Goal: Transaction & Acquisition: Book appointment/travel/reservation

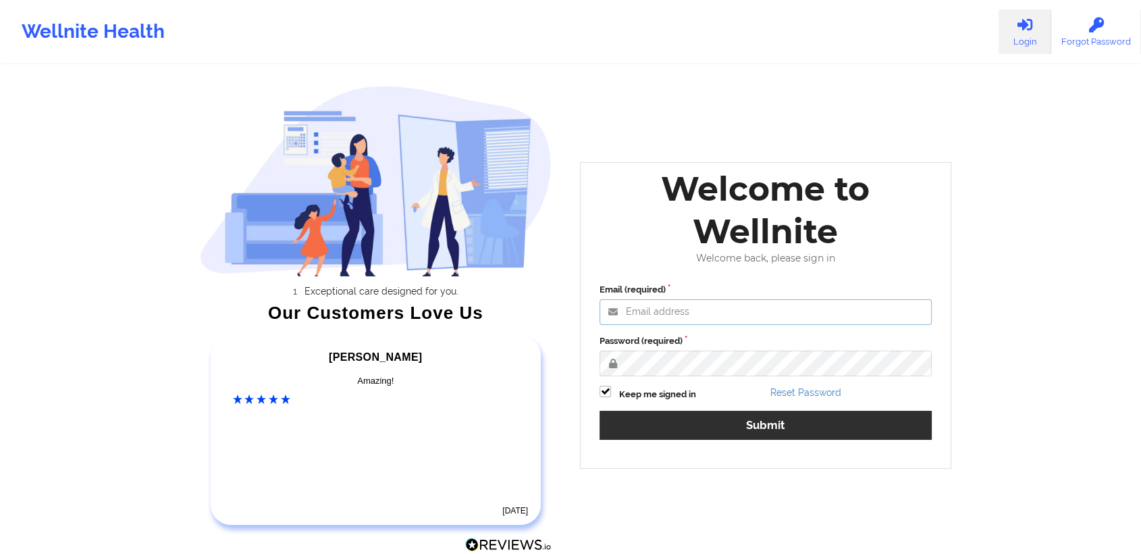
type input "[PERSON_NAME][EMAIL_ADDRESS][DOMAIN_NAME]"
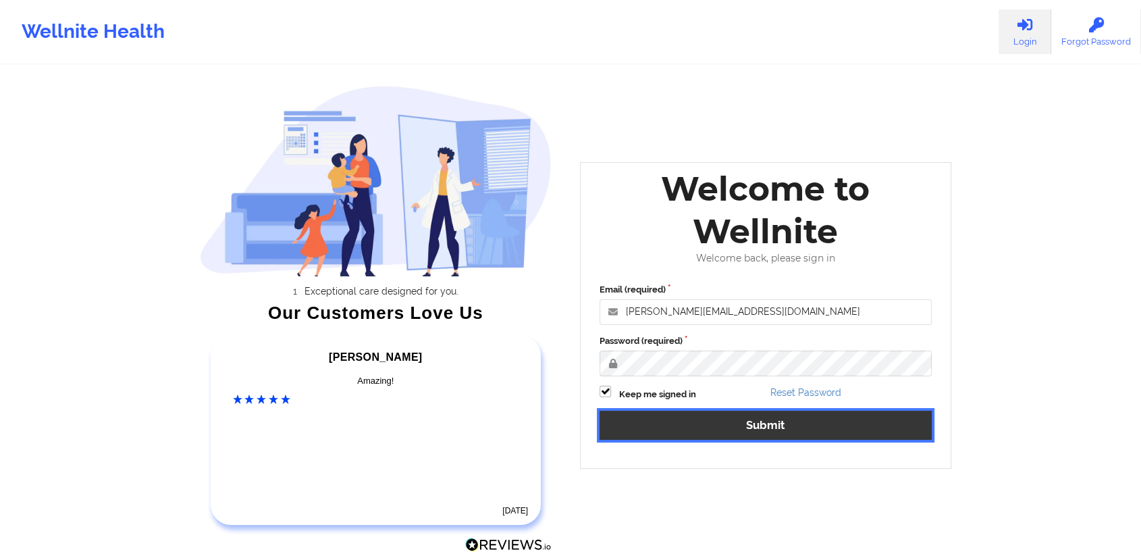
click at [806, 425] on button "Submit" at bounding box center [766, 425] width 332 height 29
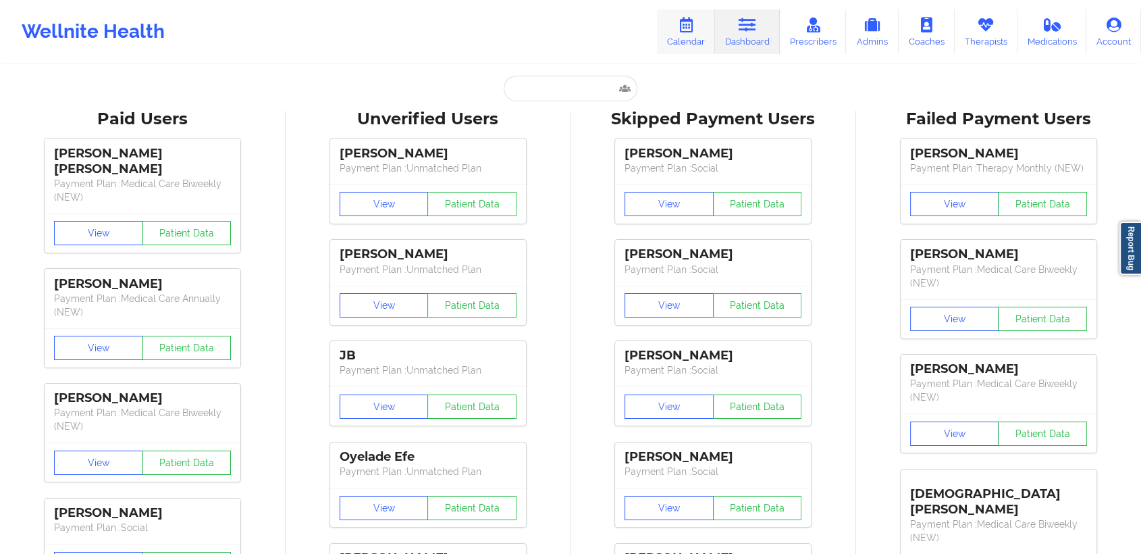
click at [689, 24] on icon at bounding box center [686, 25] width 18 height 15
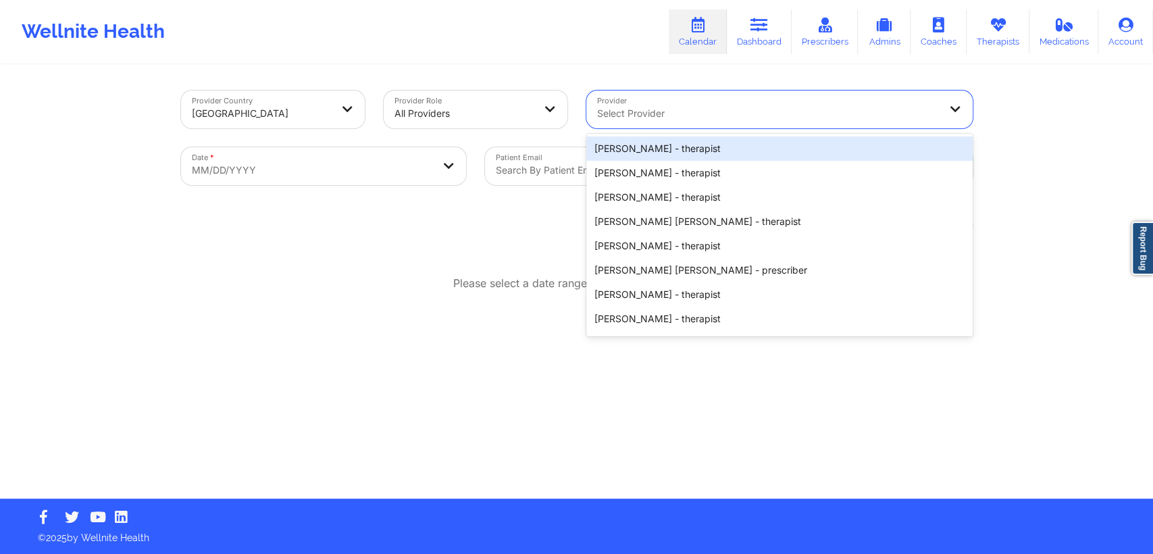
click at [679, 120] on div at bounding box center [768, 113] width 342 height 16
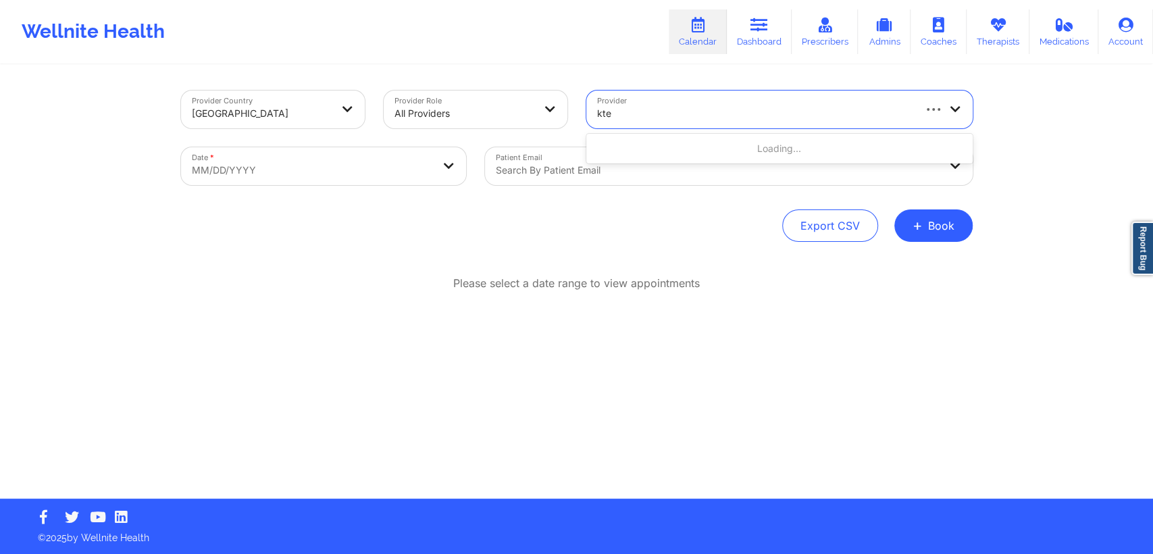
type input "ktes"
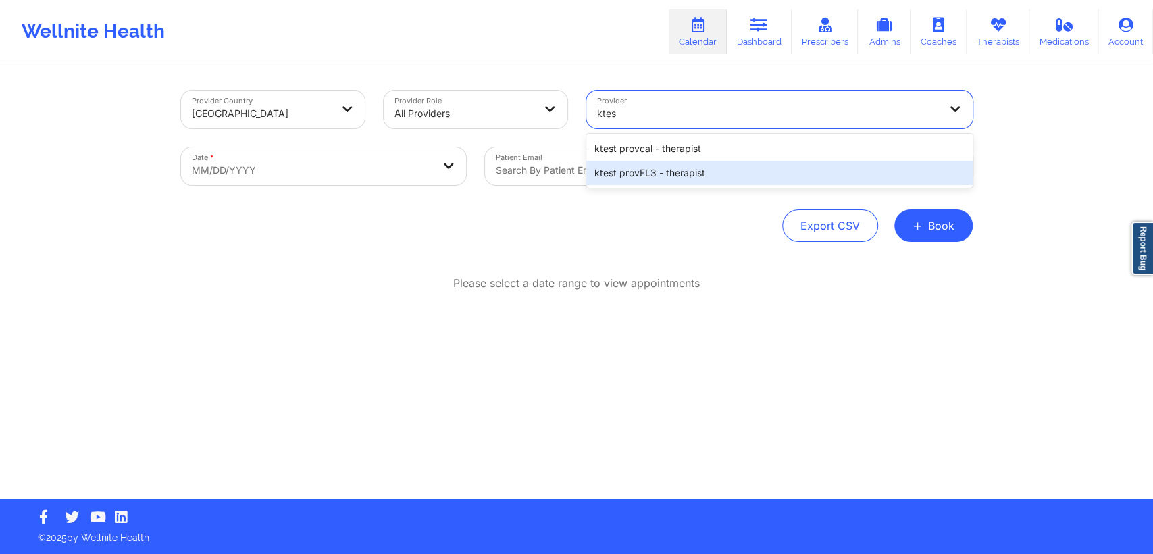
click at [706, 176] on div "ktest provFL3 - therapist" at bounding box center [779, 173] width 386 height 24
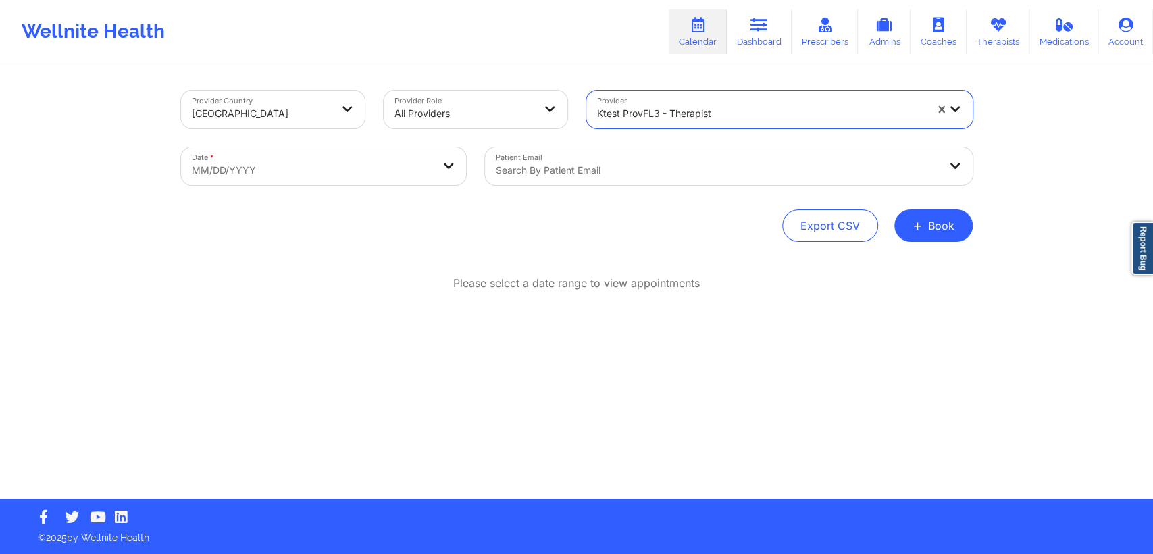
select select "2025-8"
select select "2025-9"
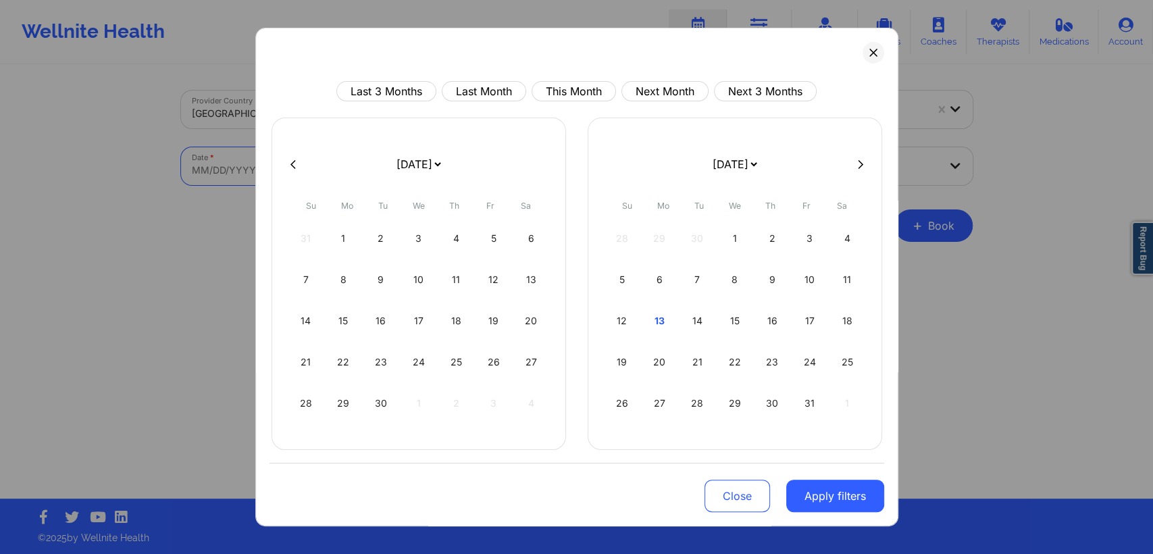
click at [416, 164] on body "Wellnite Health Calendar Dashboard Prescribers Admins Coaches Therapists Medica…" at bounding box center [576, 277] width 1153 height 554
click at [654, 284] on div "6" at bounding box center [659, 280] width 34 height 38
select select "2025-9"
select select "2025-10"
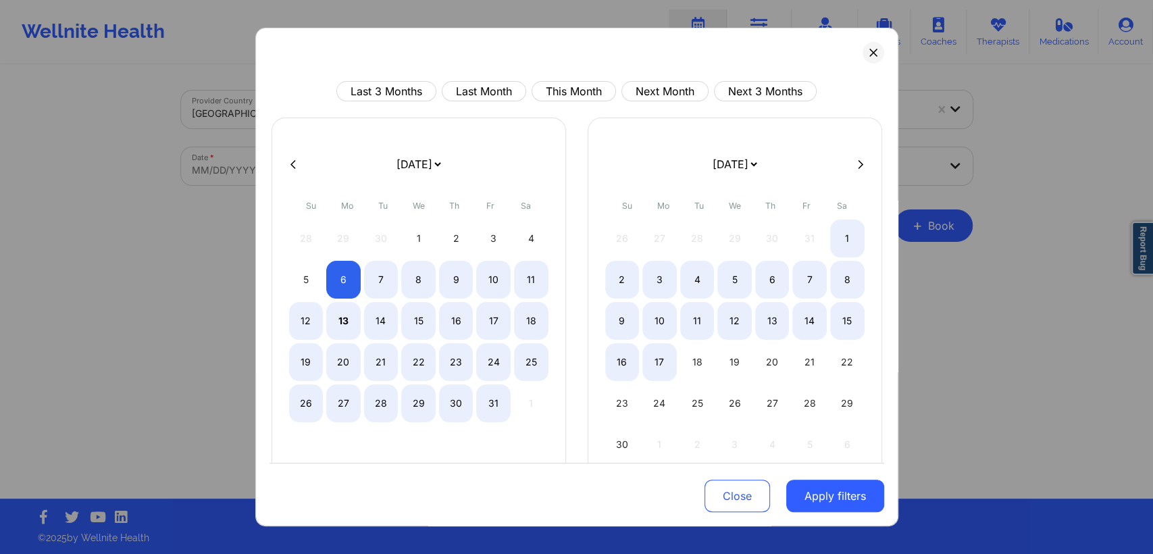
select select "2025-9"
select select "2025-10"
select select "2025-9"
select select "2025-10"
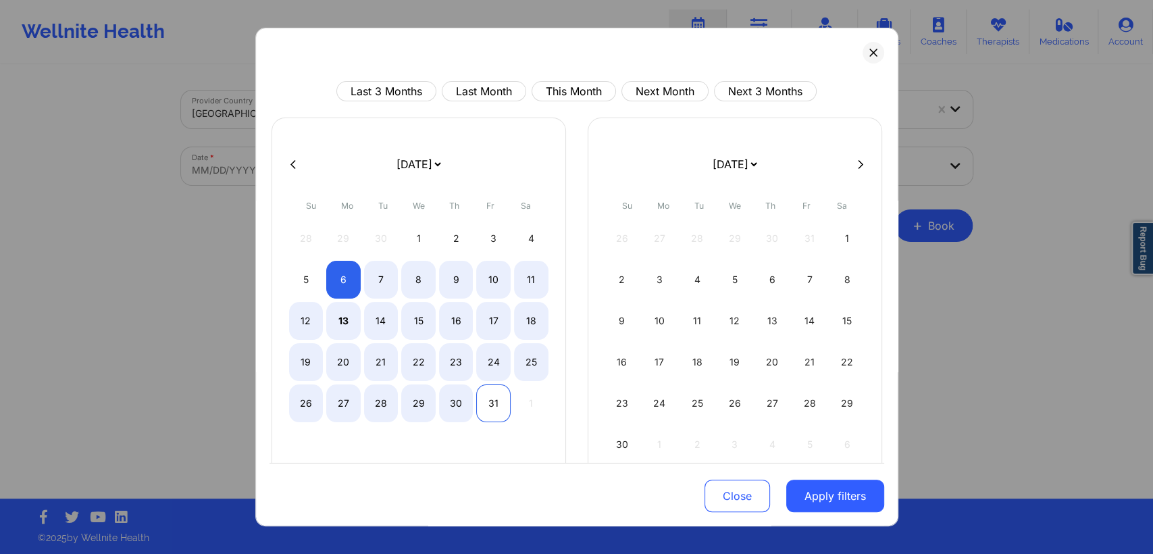
click at [492, 407] on div "31" at bounding box center [493, 403] width 34 height 38
select select "2025-9"
select select "2025-10"
click at [826, 490] on button "Apply filters" at bounding box center [835, 495] width 98 height 32
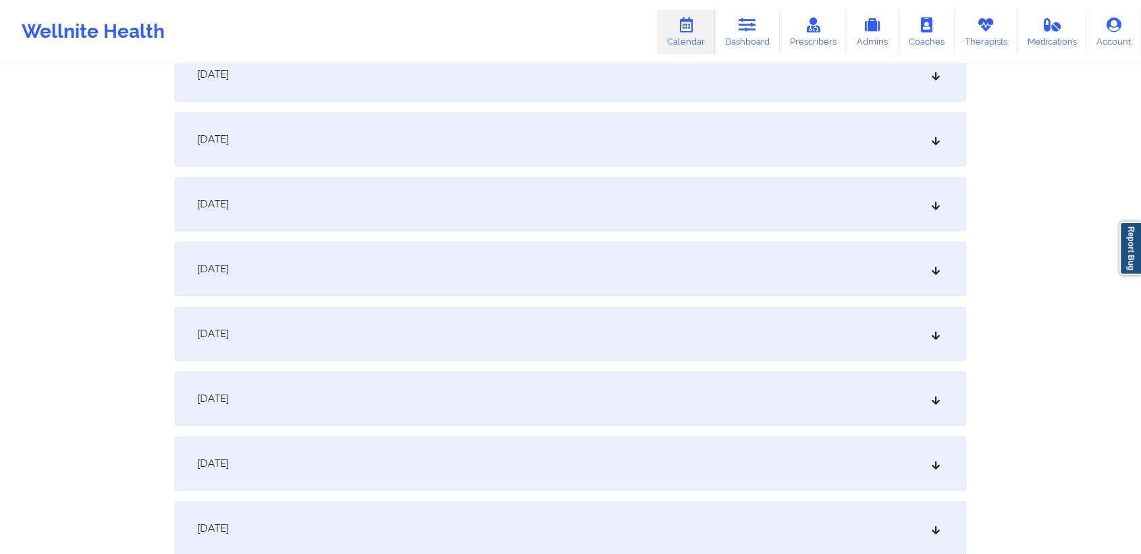
scroll to position [546, 0]
click at [785, 277] on div "[DATE]" at bounding box center [570, 269] width 791 height 54
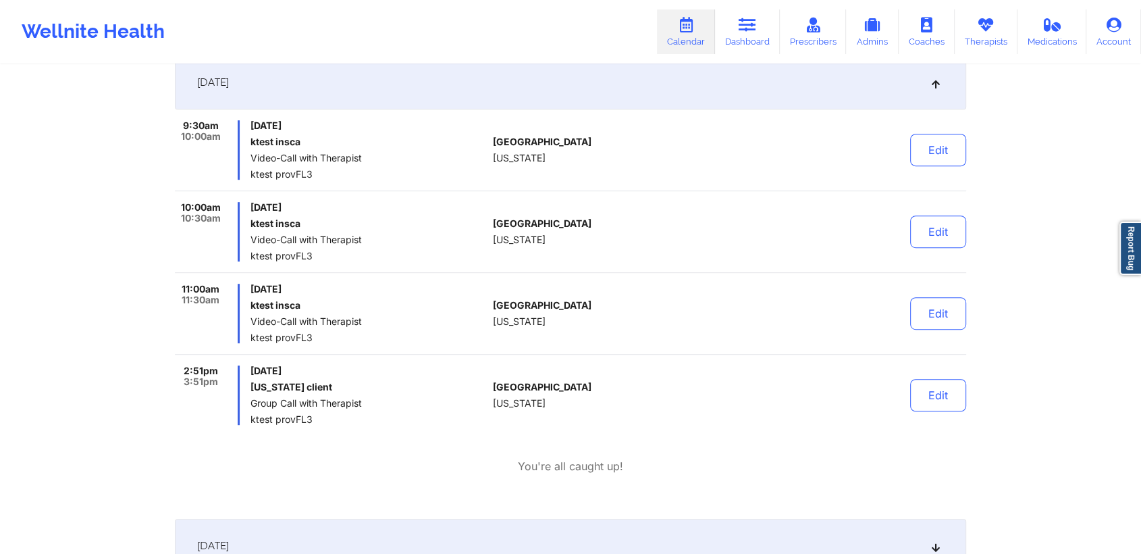
scroll to position [758, 0]
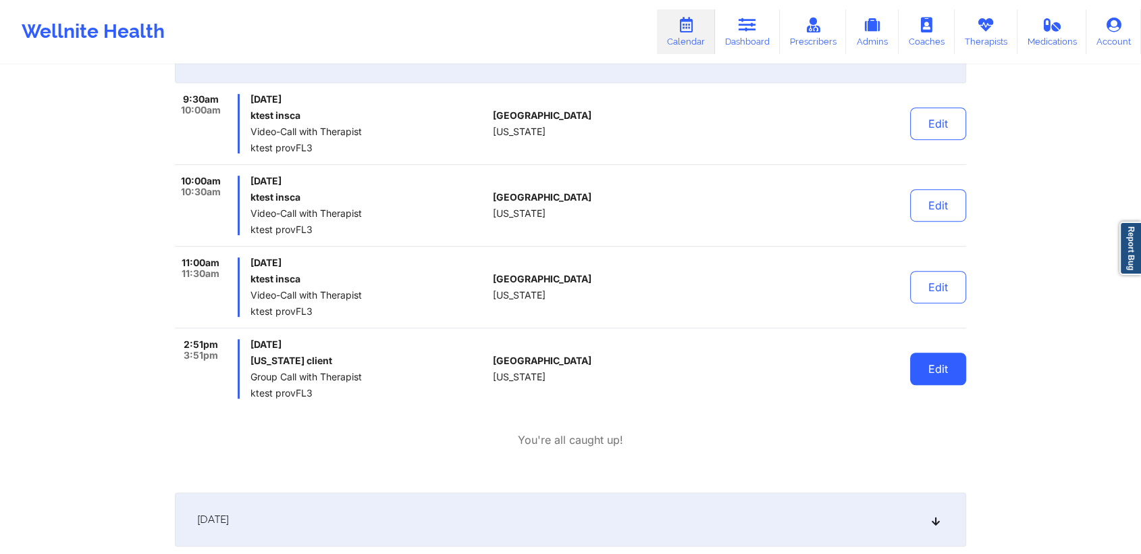
click at [942, 371] on button "Edit" at bounding box center [938, 368] width 56 height 32
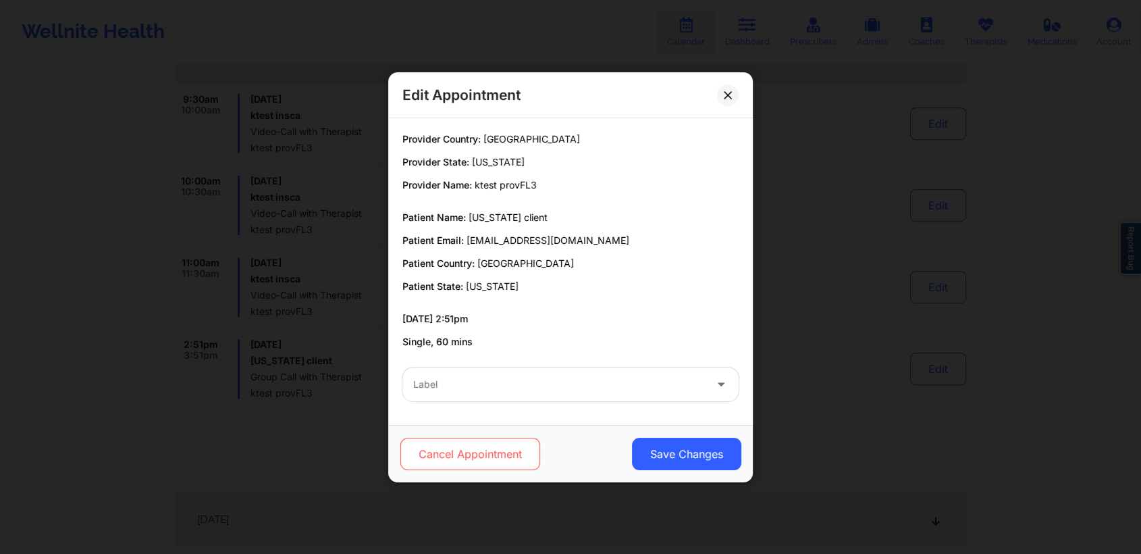
click at [492, 460] on button "Cancel Appointment" at bounding box center [470, 454] width 140 height 32
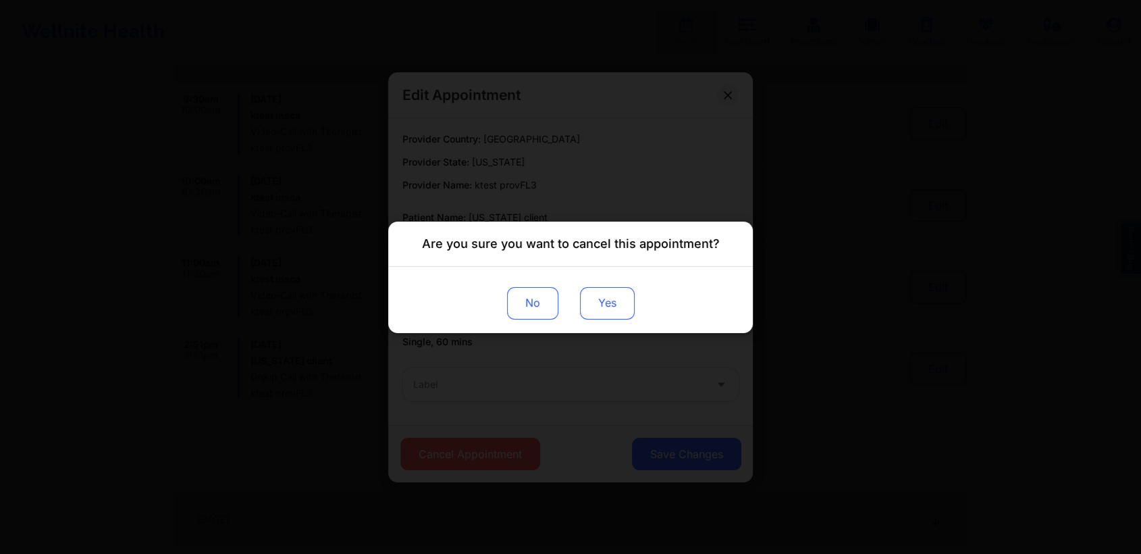
click at [605, 298] on button "Yes" at bounding box center [607, 302] width 55 height 32
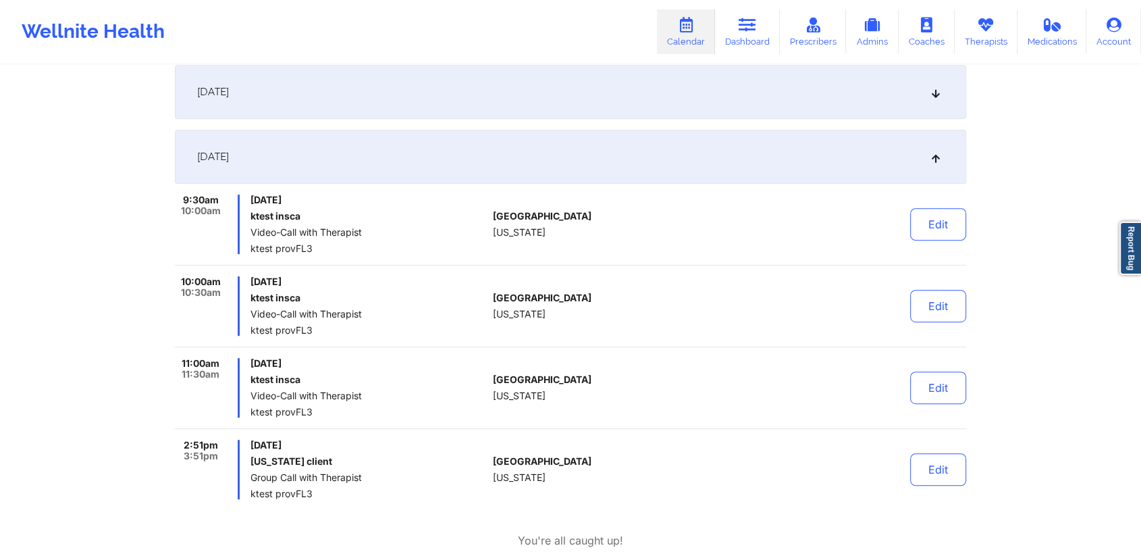
scroll to position [700, 0]
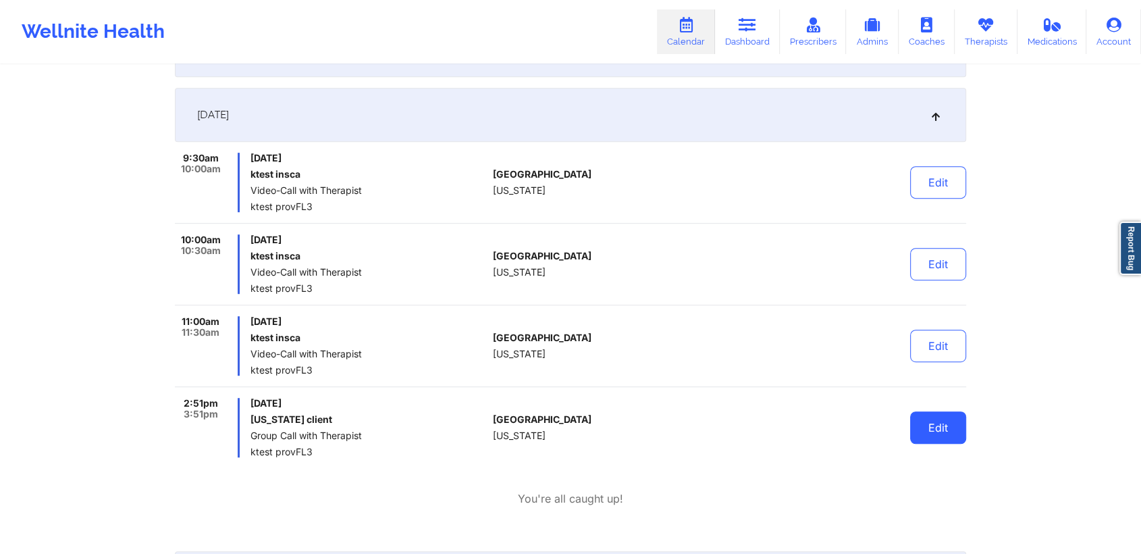
click at [932, 419] on button "Edit" at bounding box center [938, 427] width 56 height 32
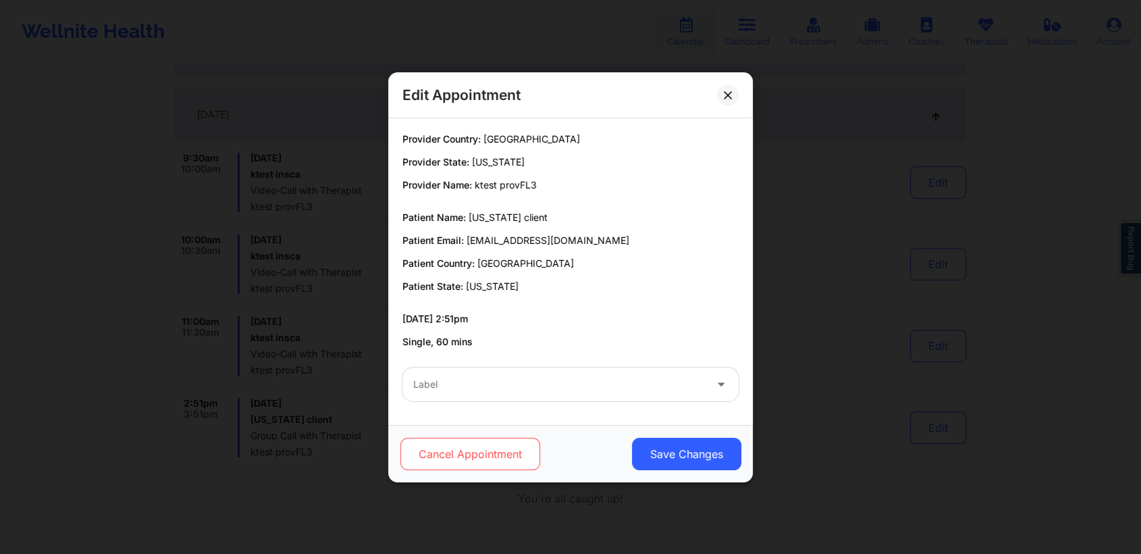
click at [470, 444] on button "Cancel Appointment" at bounding box center [470, 454] width 140 height 32
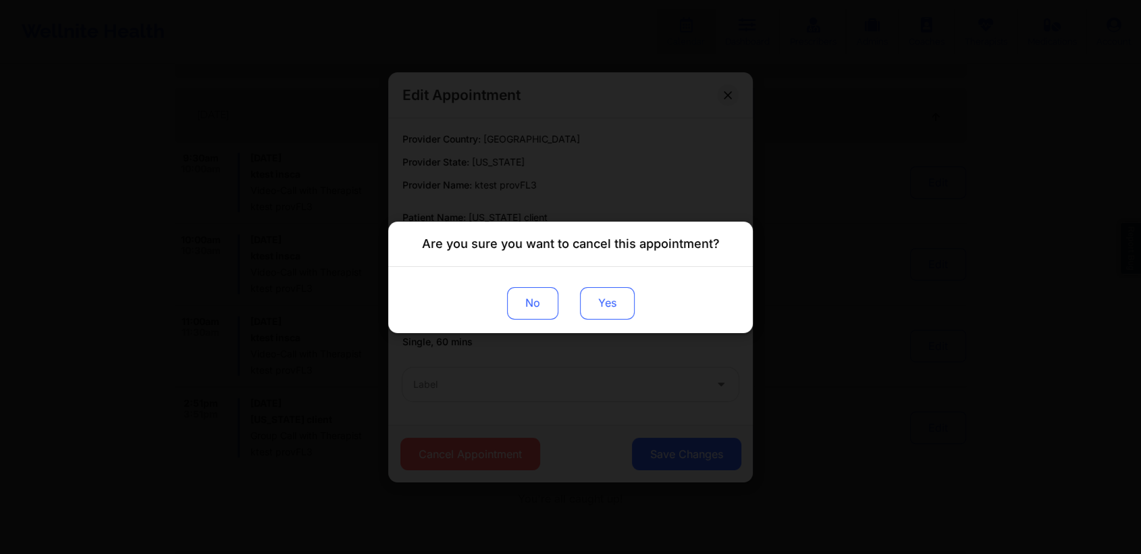
click at [609, 308] on button "Yes" at bounding box center [607, 302] width 55 height 32
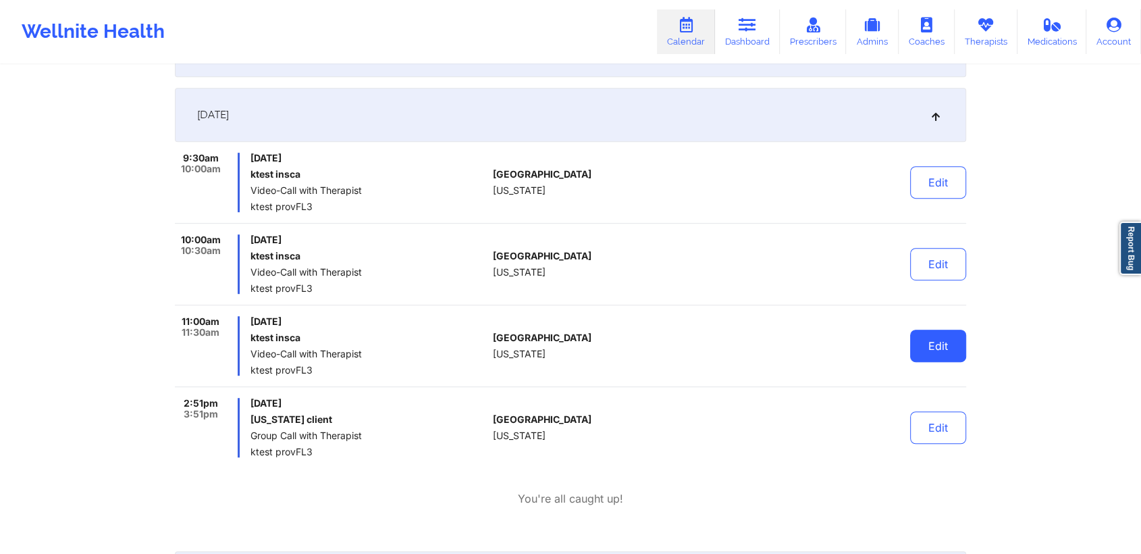
click at [937, 341] on button "Edit" at bounding box center [938, 345] width 56 height 32
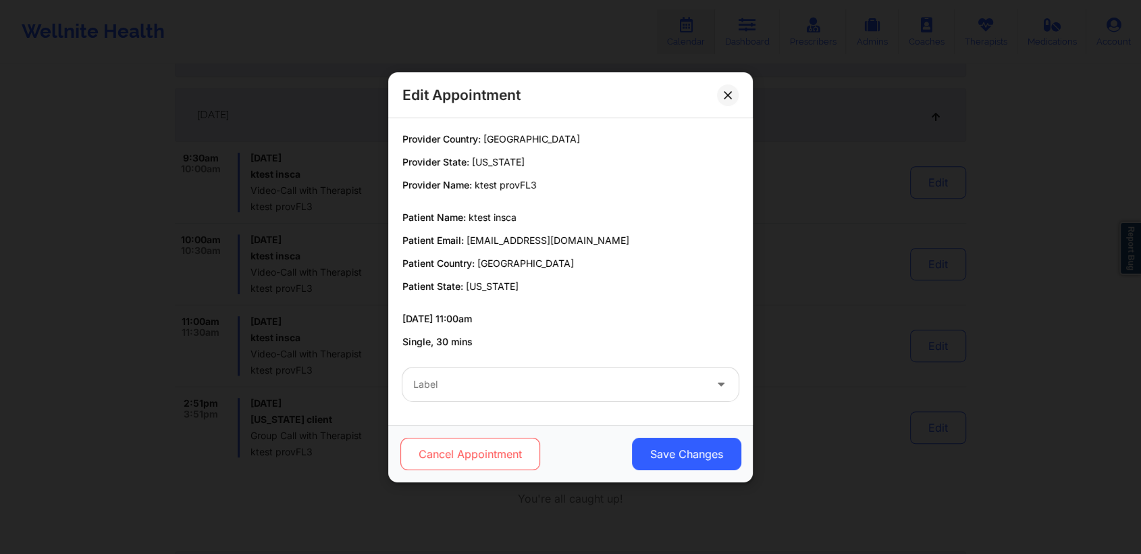
click at [498, 452] on button "Cancel Appointment" at bounding box center [470, 454] width 140 height 32
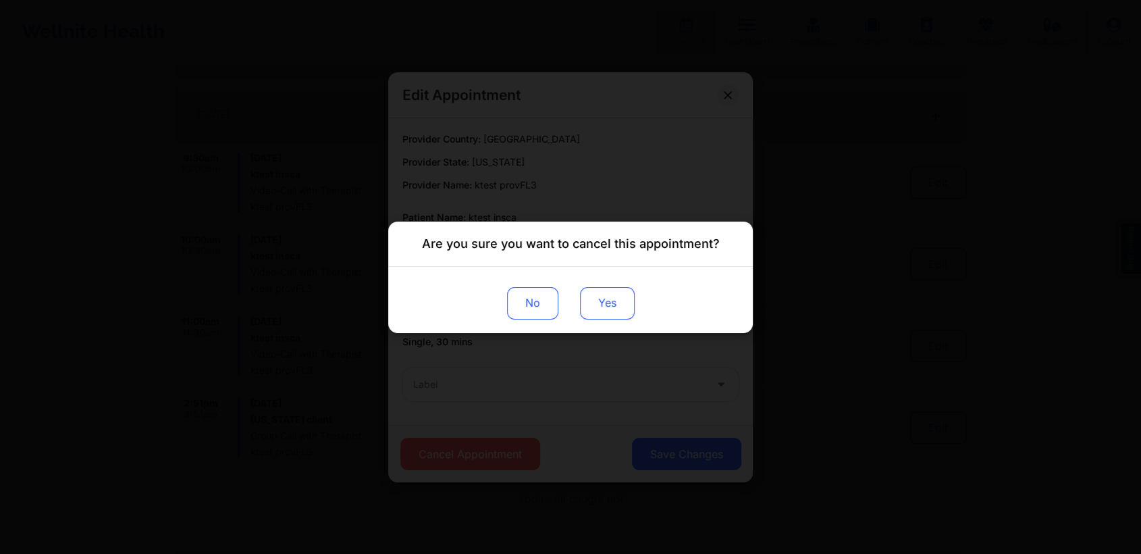
click at [610, 298] on button "Yes" at bounding box center [607, 302] width 55 height 32
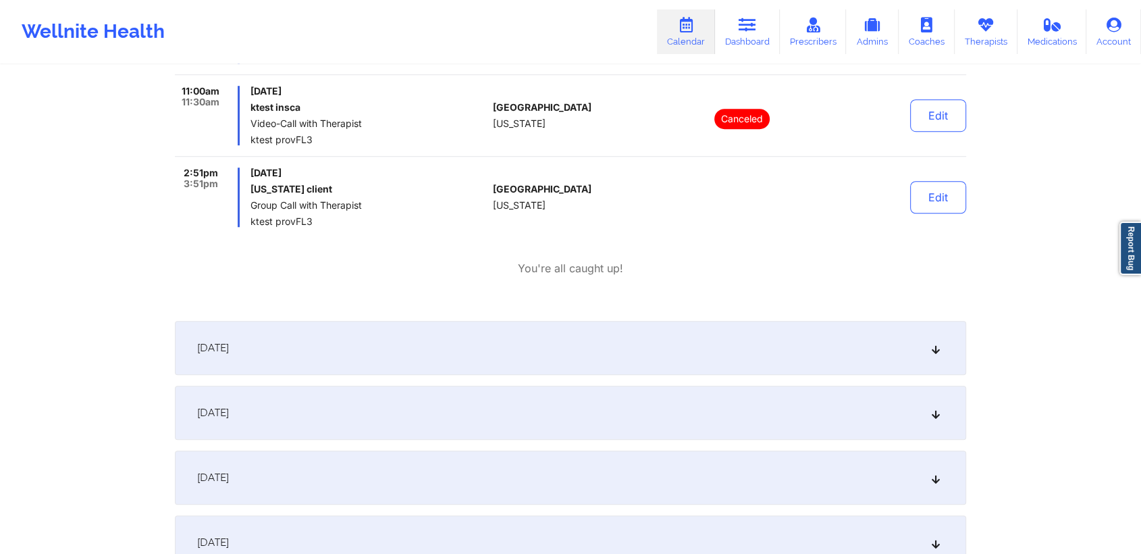
scroll to position [932, 0]
click at [458, 355] on div "[DATE]" at bounding box center [570, 346] width 791 height 54
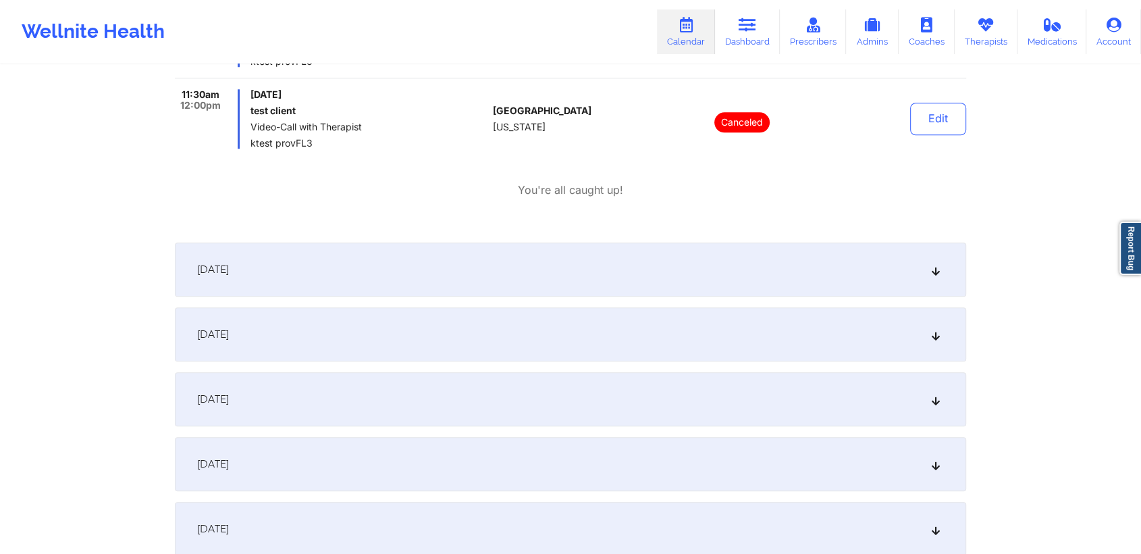
scroll to position [1414, 0]
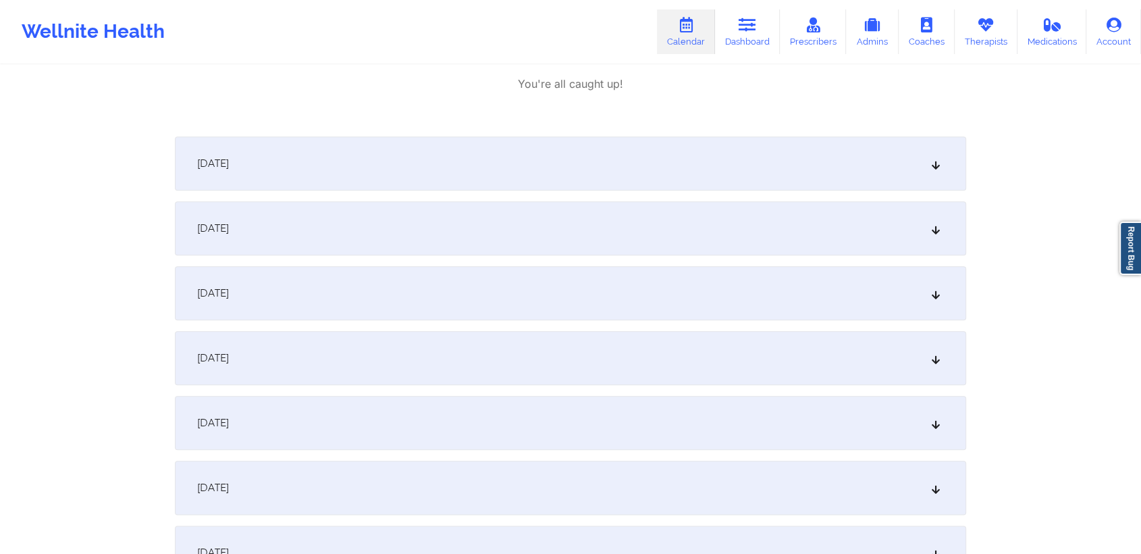
click at [385, 359] on div "[DATE]" at bounding box center [570, 358] width 791 height 54
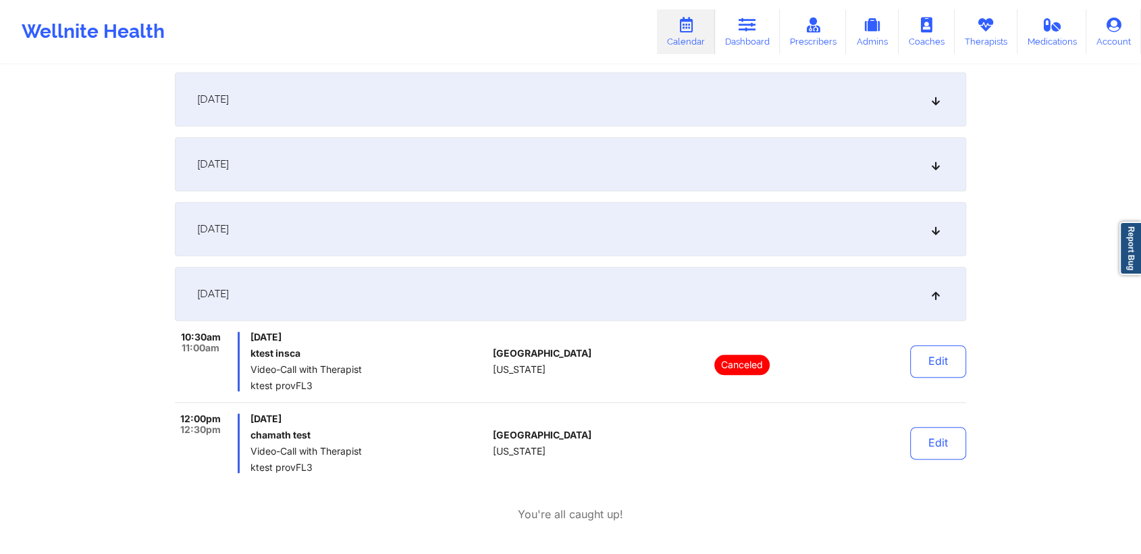
scroll to position [1477, 0]
click at [543, 282] on div "[DATE]" at bounding box center [570, 295] width 791 height 54
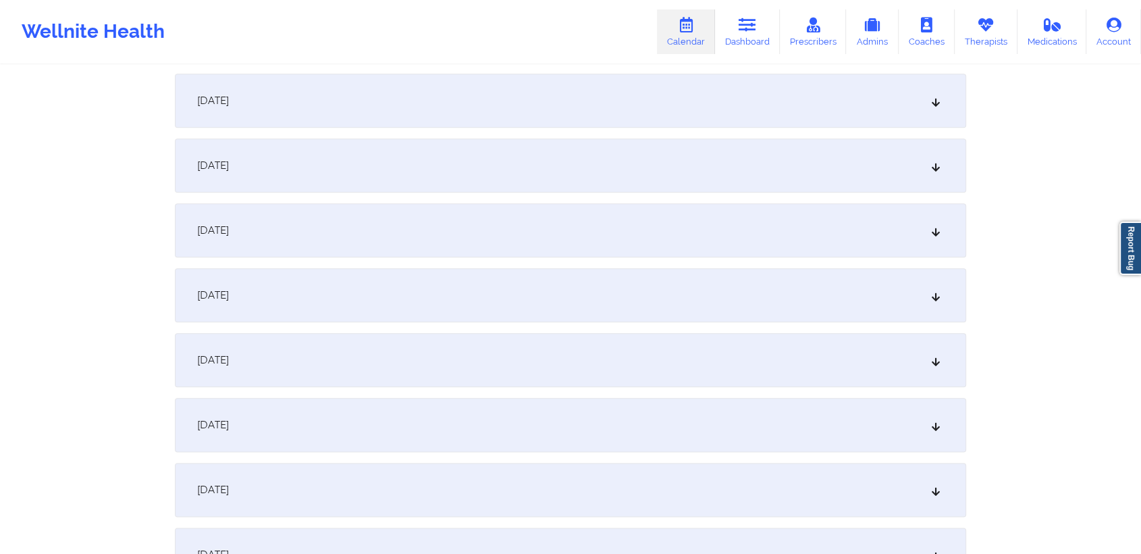
scroll to position [1524, 0]
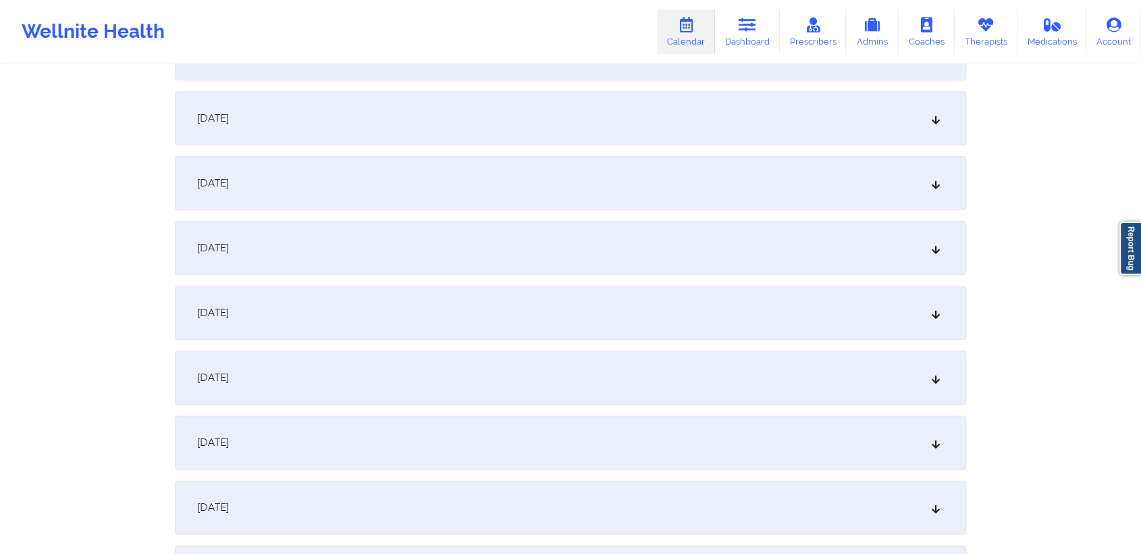
click at [500, 248] on div "[DATE]" at bounding box center [570, 248] width 791 height 54
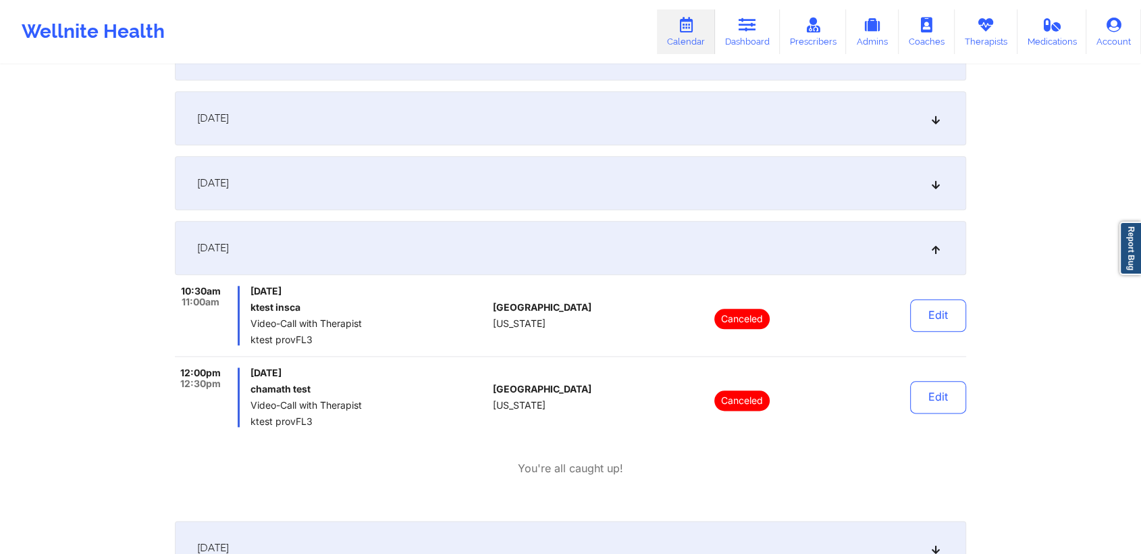
click at [878, 186] on div "[DATE]" at bounding box center [570, 183] width 791 height 54
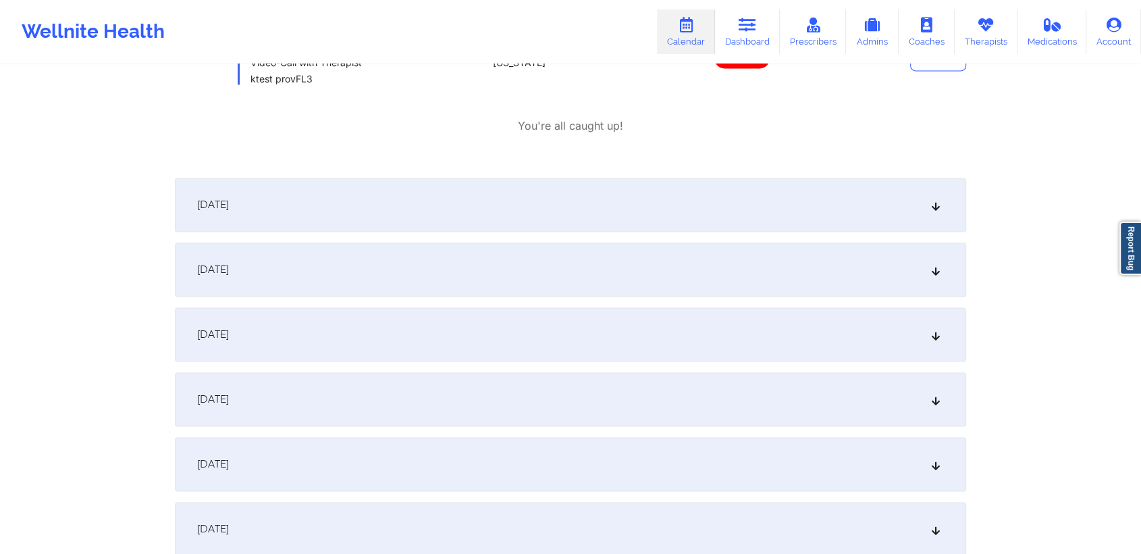
scroll to position [2067, 0]
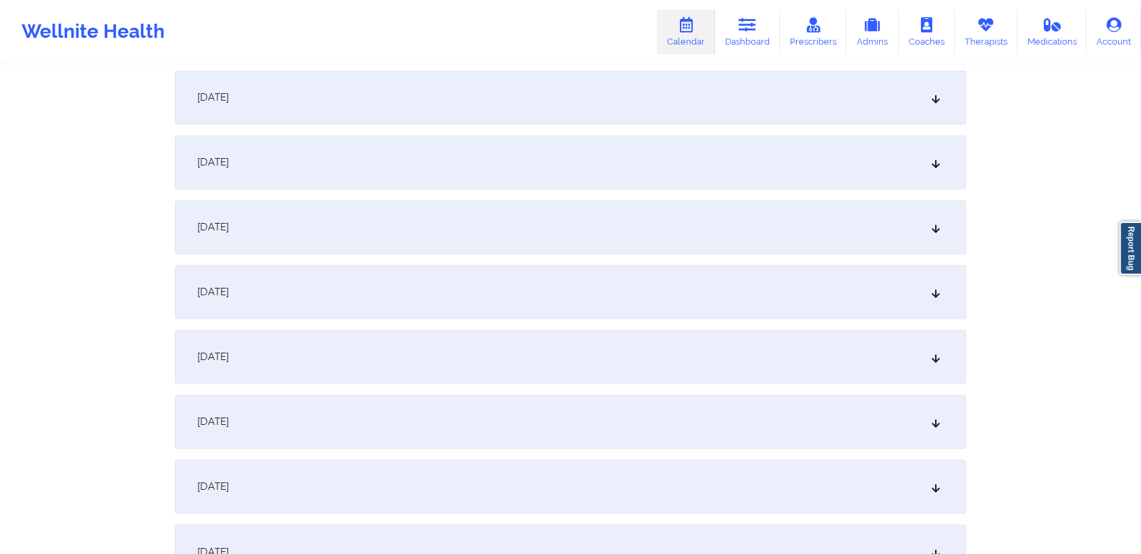
click at [794, 180] on div "[DATE]" at bounding box center [570, 162] width 791 height 54
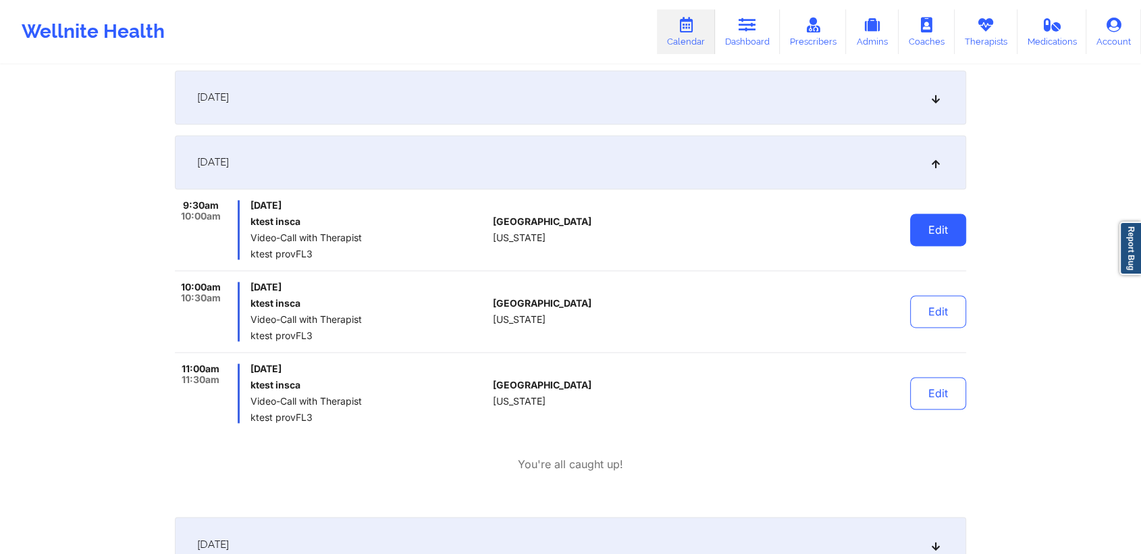
click at [945, 240] on button "Edit" at bounding box center [938, 229] width 56 height 32
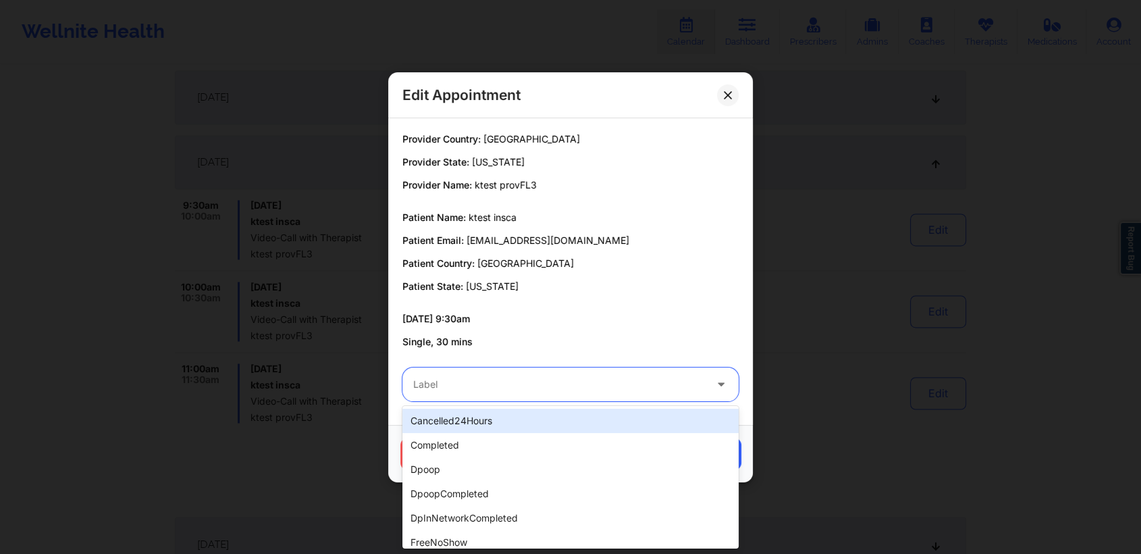
click at [502, 381] on div at bounding box center [559, 384] width 292 height 16
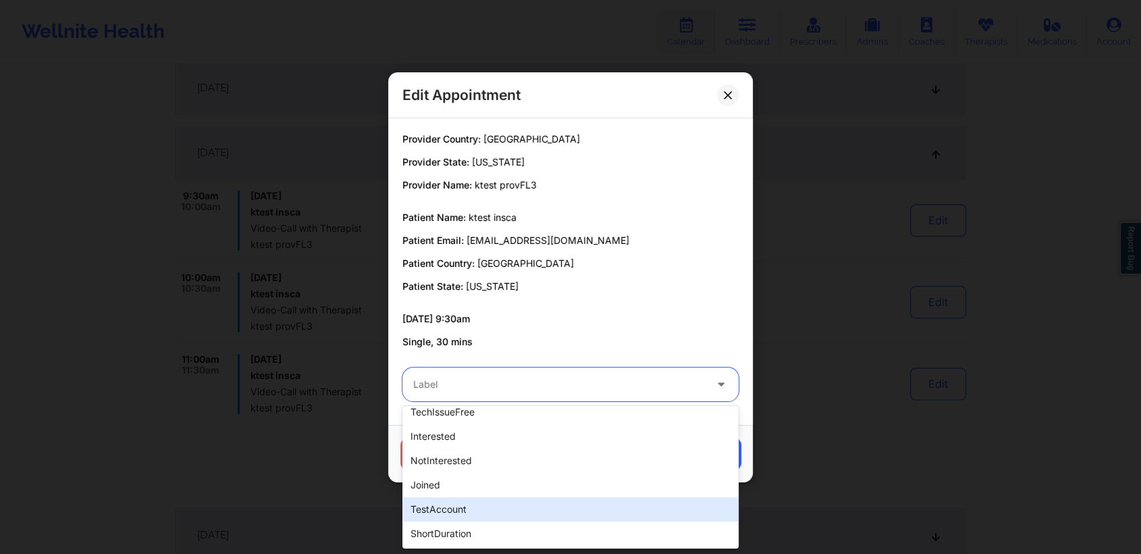
scroll to position [2080, 0]
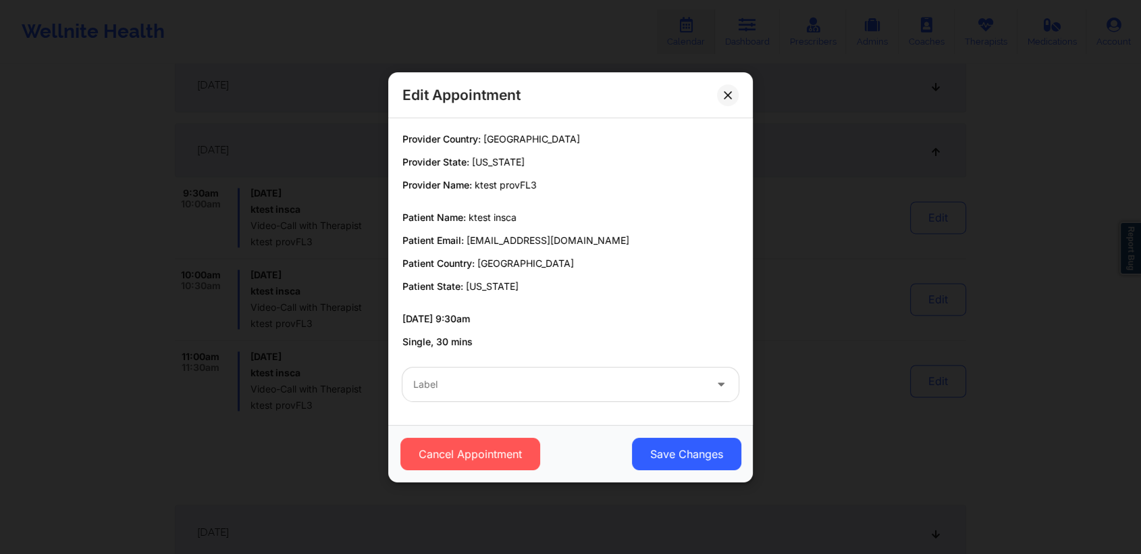
click at [701, 244] on p "Patient Email: [EMAIL_ADDRESS][DOMAIN_NAME]" at bounding box center [570, 241] width 336 height 14
click at [731, 87] on button at bounding box center [728, 95] width 22 height 22
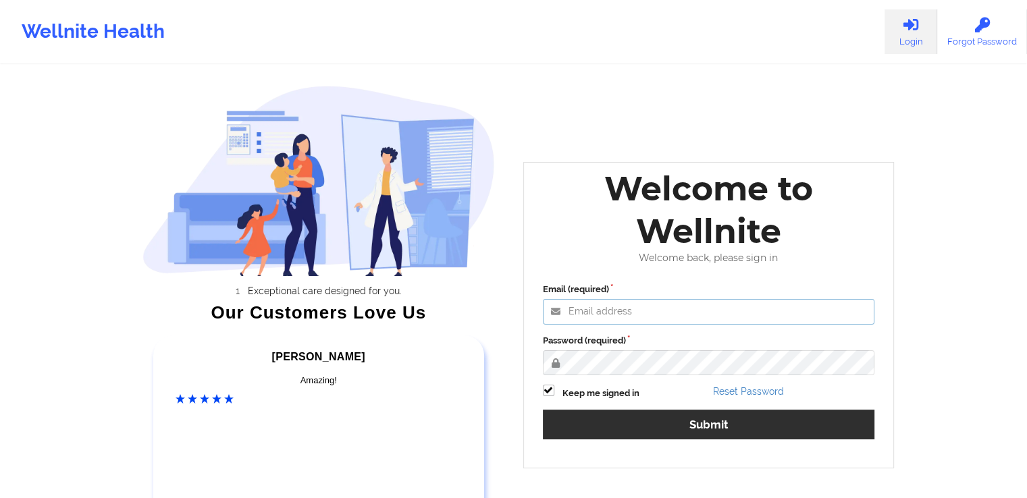
type input "anabelle_gerhold85@example.com"
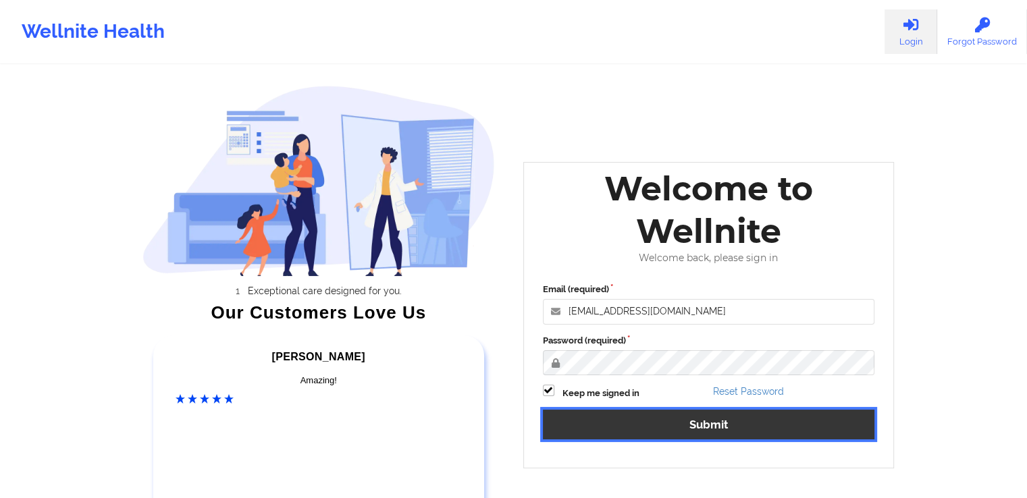
click at [725, 427] on button "Submit" at bounding box center [709, 424] width 332 height 29
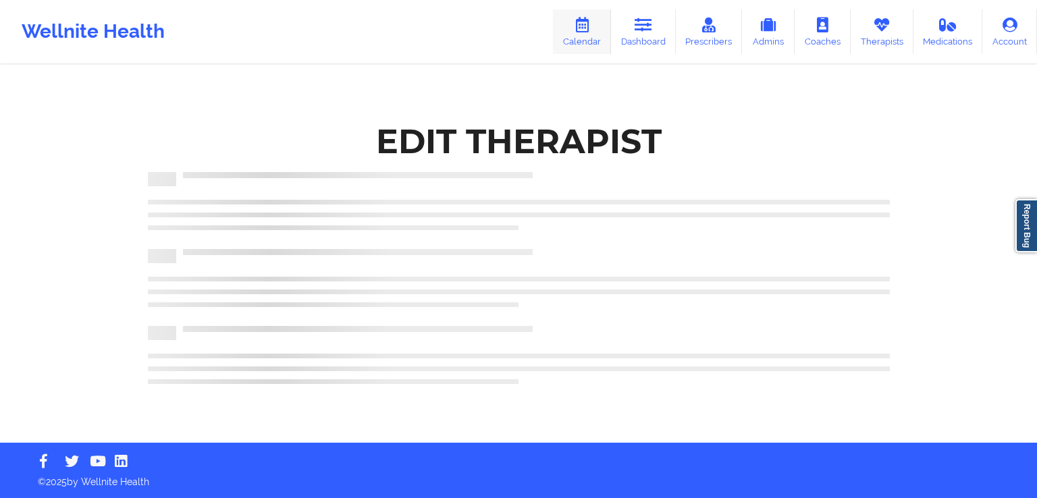
click at [587, 30] on icon at bounding box center [582, 25] width 18 height 15
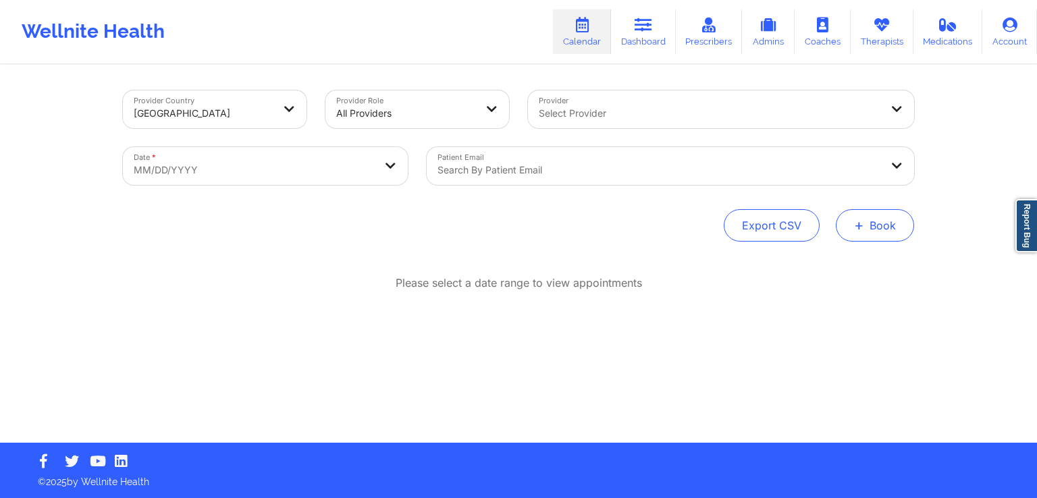
click at [884, 239] on button "+ Book" at bounding box center [875, 225] width 78 height 32
click at [825, 275] on button "Therapy Session" at bounding box center [852, 268] width 103 height 22
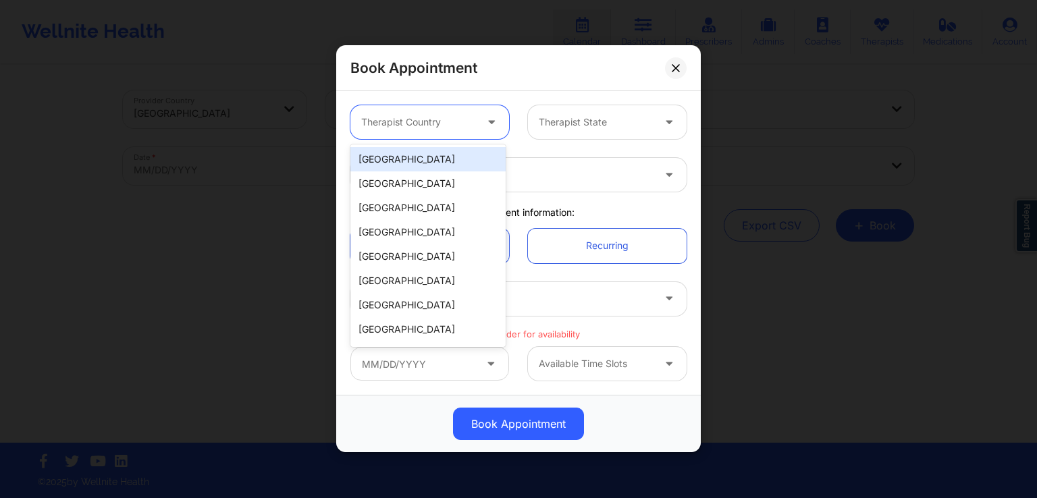
click at [438, 120] on div at bounding box center [418, 123] width 114 height 16
click at [411, 161] on div "[GEOGRAPHIC_DATA]" at bounding box center [427, 159] width 155 height 24
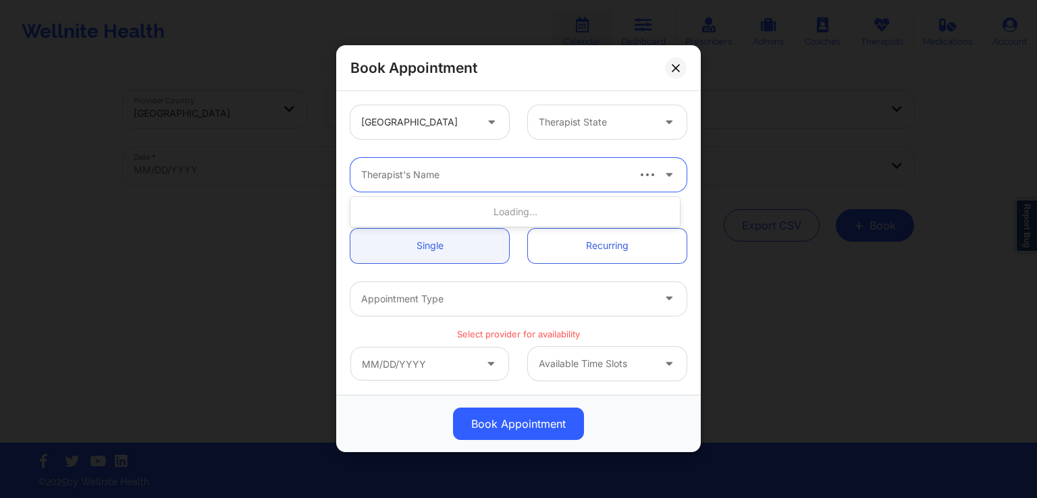
click at [436, 174] on div at bounding box center [493, 175] width 265 height 16
type input "test the"
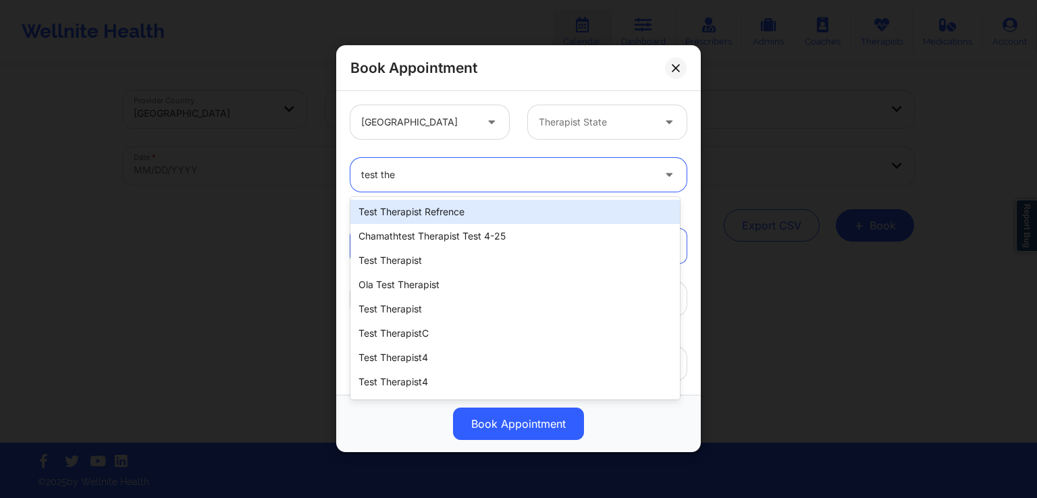
click at [442, 210] on div "test therapist refrence" at bounding box center [514, 212] width 329 height 24
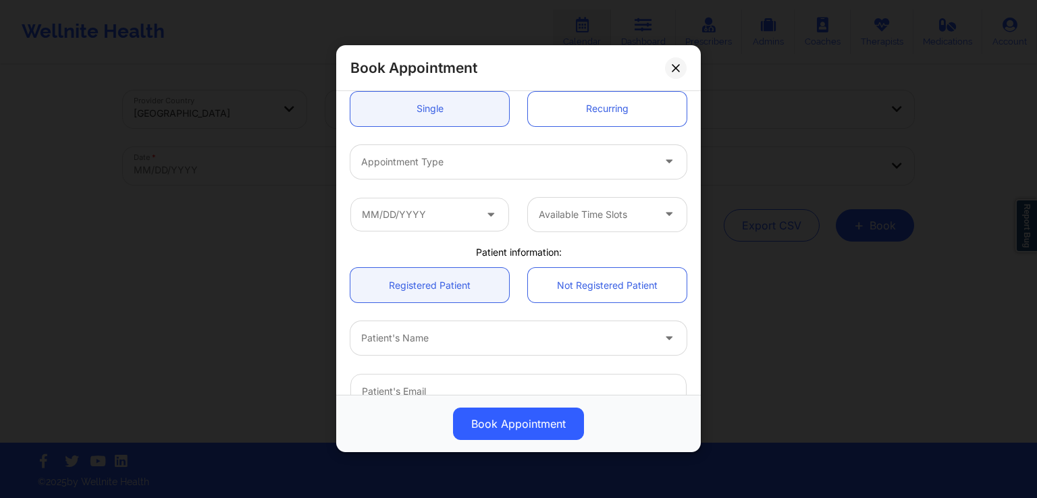
scroll to position [138, 0]
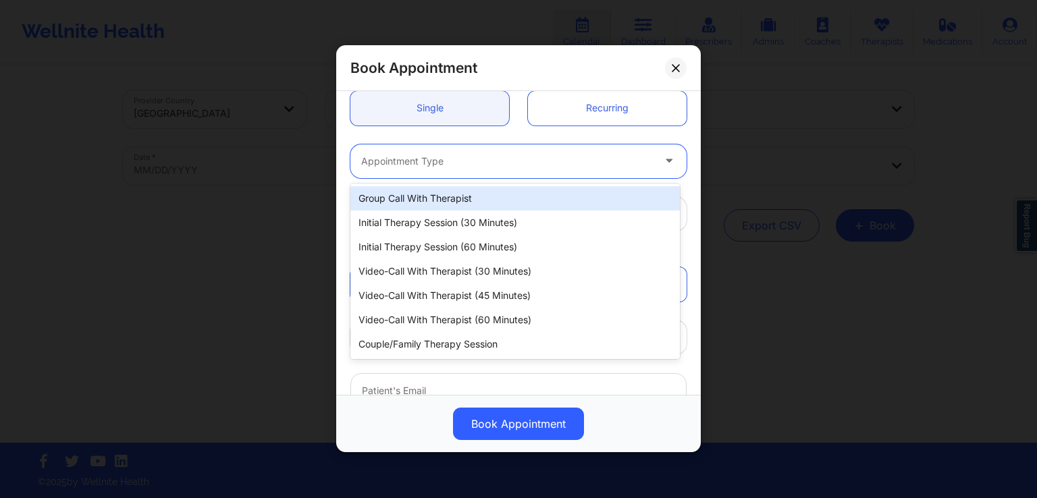
click at [459, 162] on div at bounding box center [507, 161] width 292 height 16
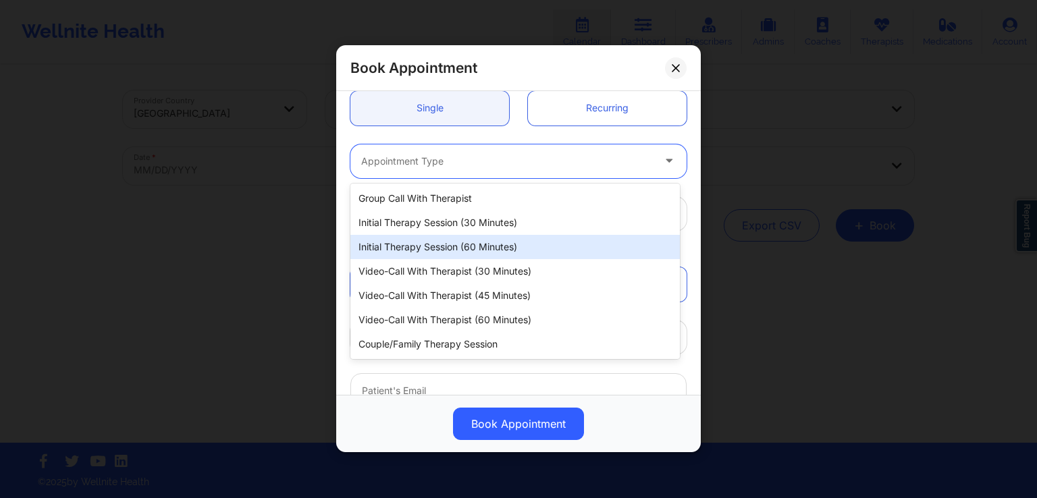
click at [448, 256] on div "Initial Therapy Session (60 minutes)" at bounding box center [514, 247] width 329 height 24
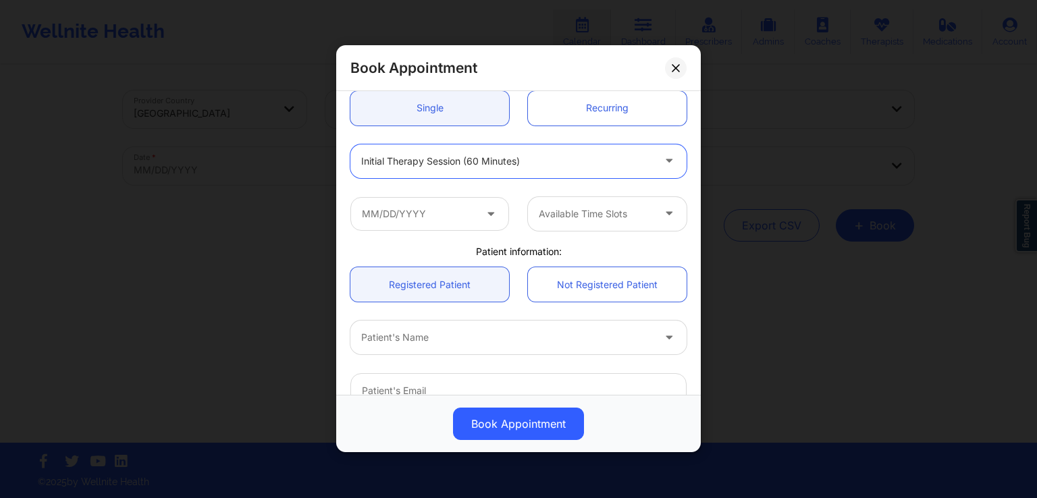
scroll to position [182, 0]
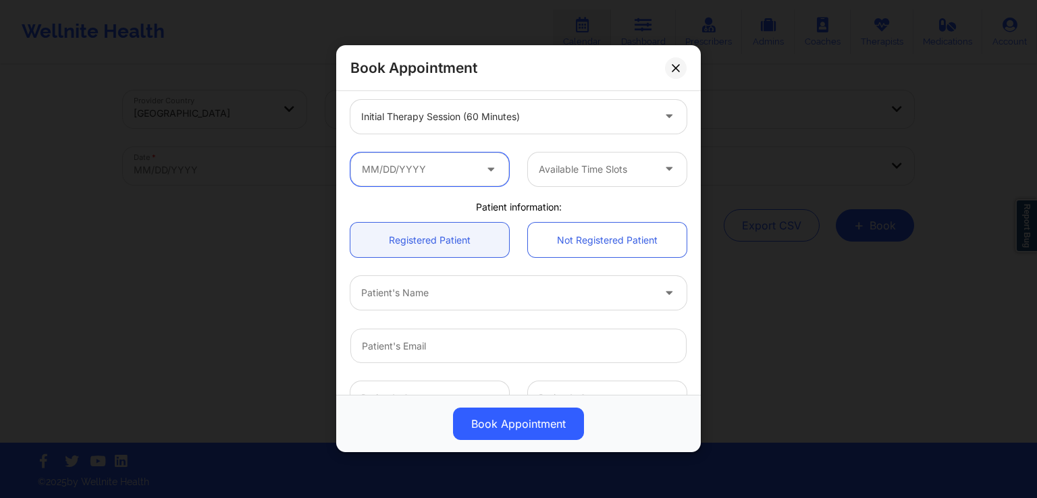
click at [476, 171] on input "text" at bounding box center [429, 170] width 159 height 34
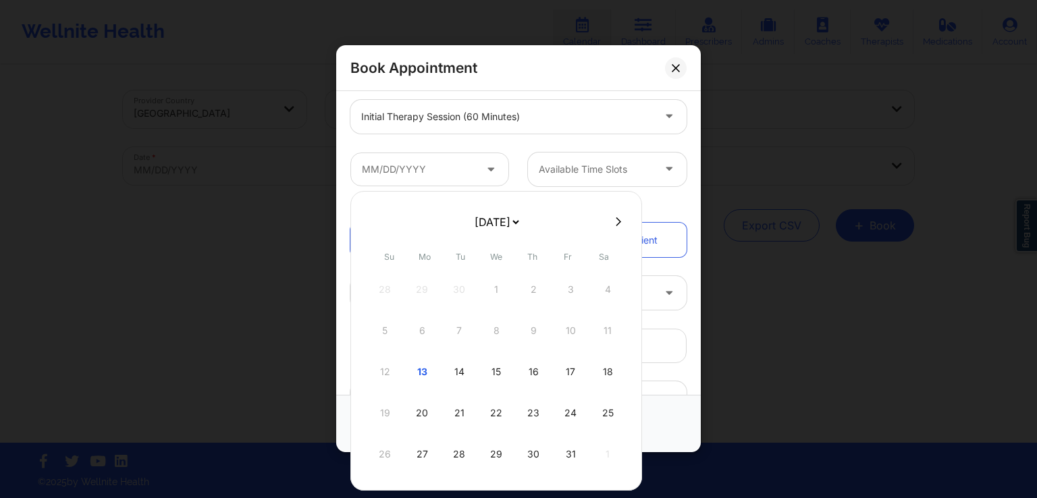
click at [616, 228] on div at bounding box center [496, 221] width 292 height 20
click at [616, 225] on icon at bounding box center [618, 222] width 5 height 10
select select "2025-10"
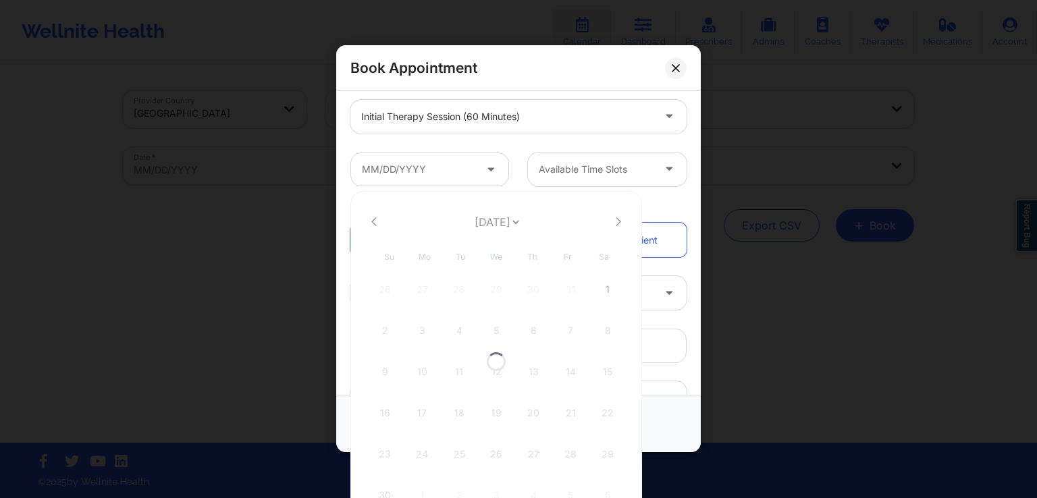
click at [616, 225] on div at bounding box center [496, 361] width 292 height 341
select select "2025-10"
click at [616, 223] on icon at bounding box center [618, 222] width 5 height 10
select select "2025-11"
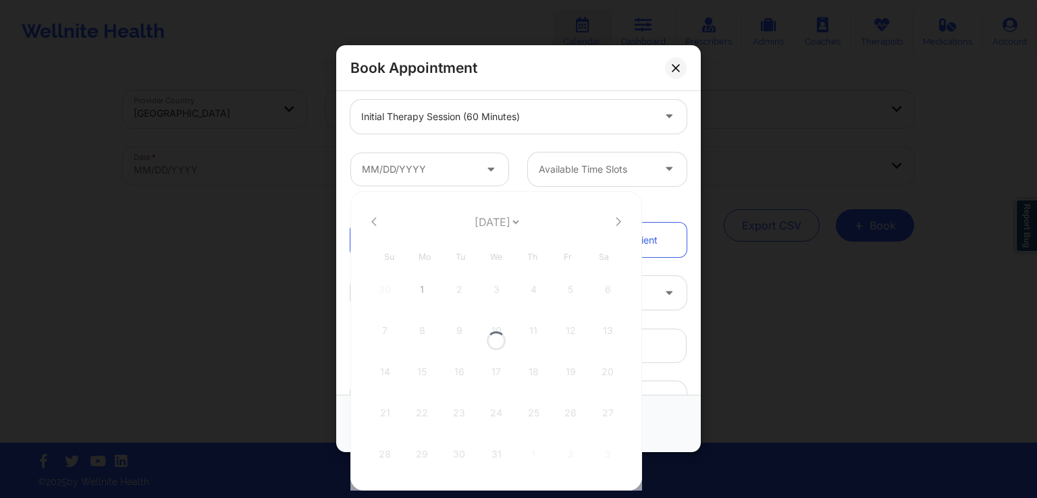
select select "2025-11"
click at [616, 223] on icon at bounding box center [618, 222] width 5 height 10
select select "2026-0"
click at [521, 225] on select "October 2025 November 2025 December 2025 January 2026 February 2026 March 2026 …" at bounding box center [496, 222] width 49 height 27
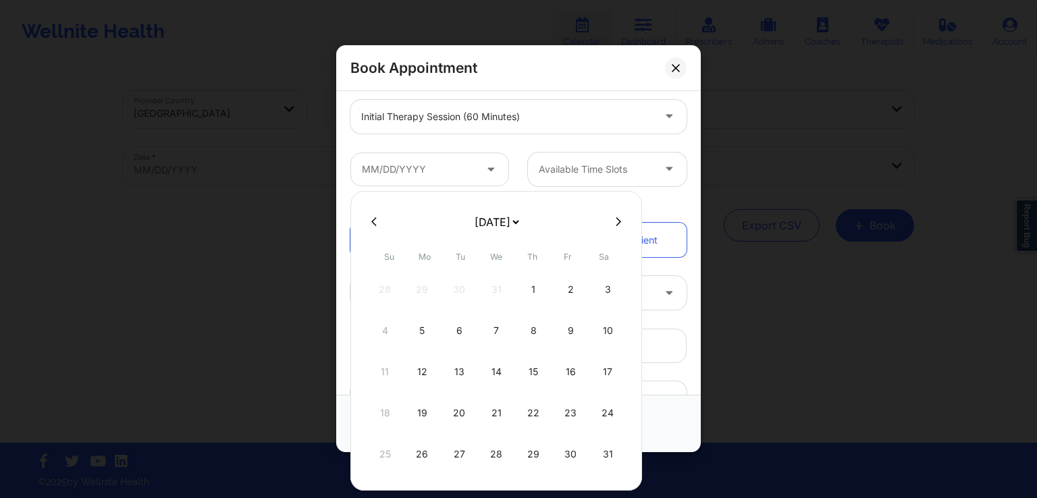
select select "2026-8"
click at [597, 222] on form "October 2025 November 2025 December 2025 January 2026 February 2026 March 2026 …" at bounding box center [497, 222] width 218 height 27
click at [497, 454] on div "30" at bounding box center [496, 455] width 34 height 38
type input "09/30/2026"
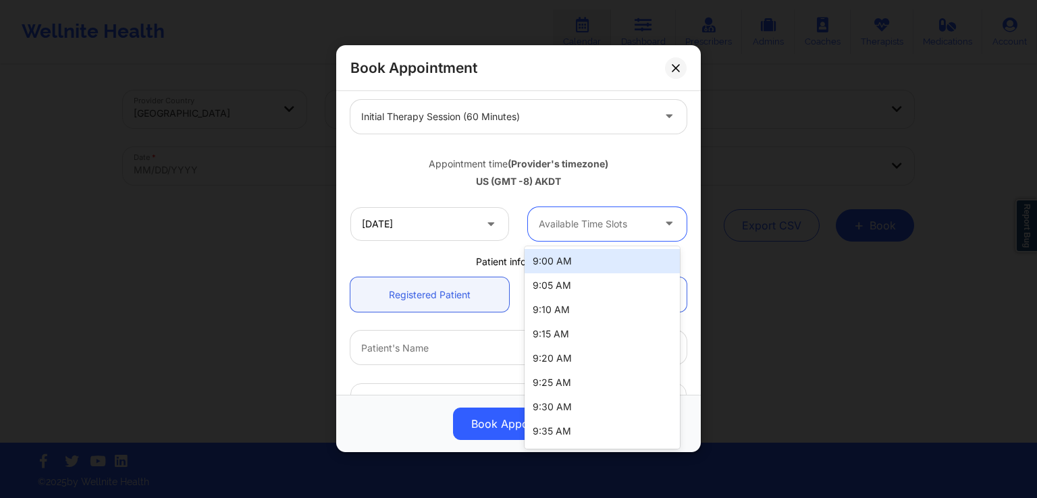
click at [596, 220] on div at bounding box center [596, 224] width 114 height 16
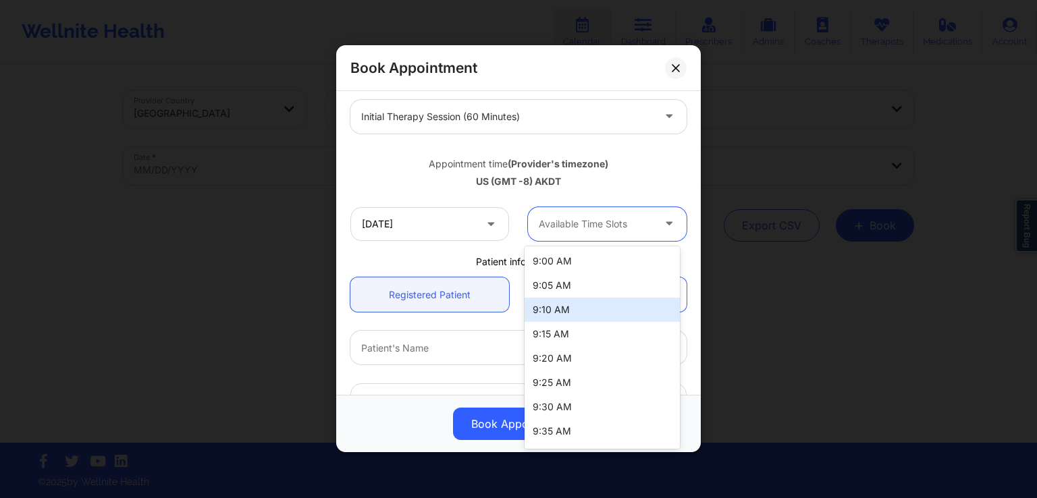
click at [554, 298] on div "9:10 AM" at bounding box center [602, 310] width 155 height 24
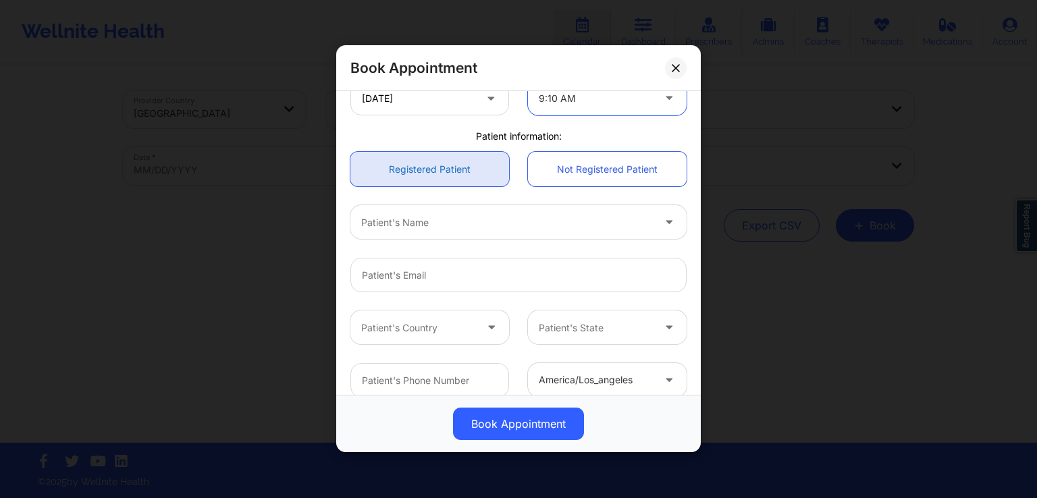
scroll to position [321, 0]
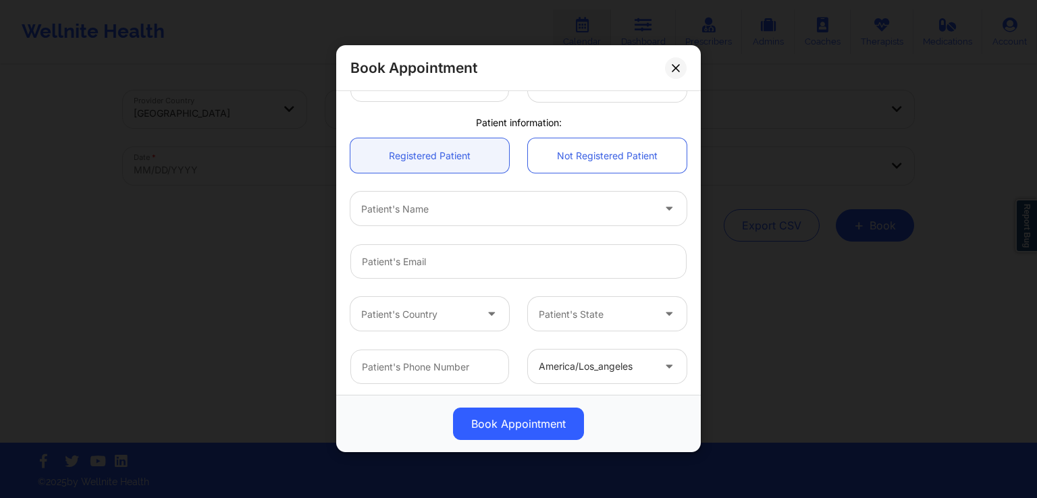
click at [529, 283] on div at bounding box center [518, 262] width 355 height 53
click at [544, 259] on input "Patient Email" at bounding box center [518, 262] width 336 height 34
type input "dpoopclient@yopmail.com"
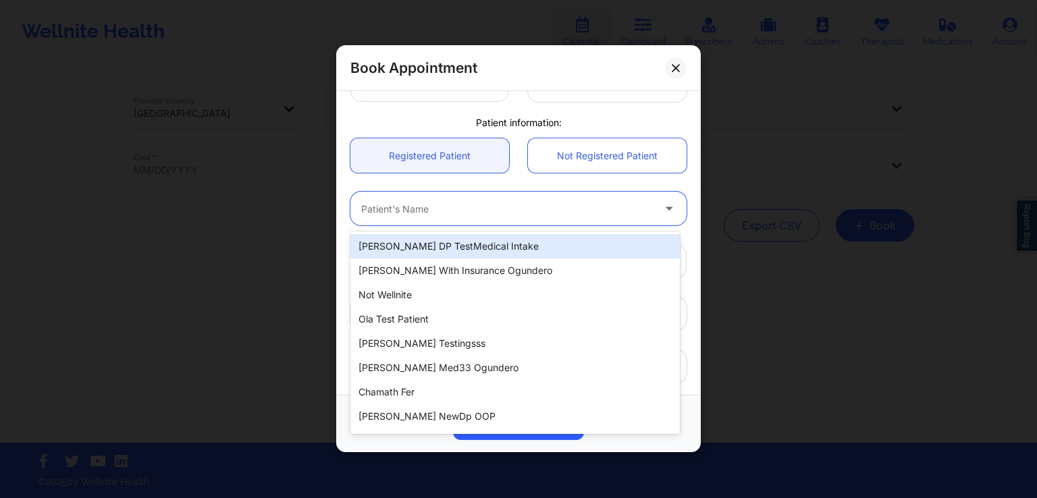
click at [500, 202] on div at bounding box center [507, 209] width 292 height 16
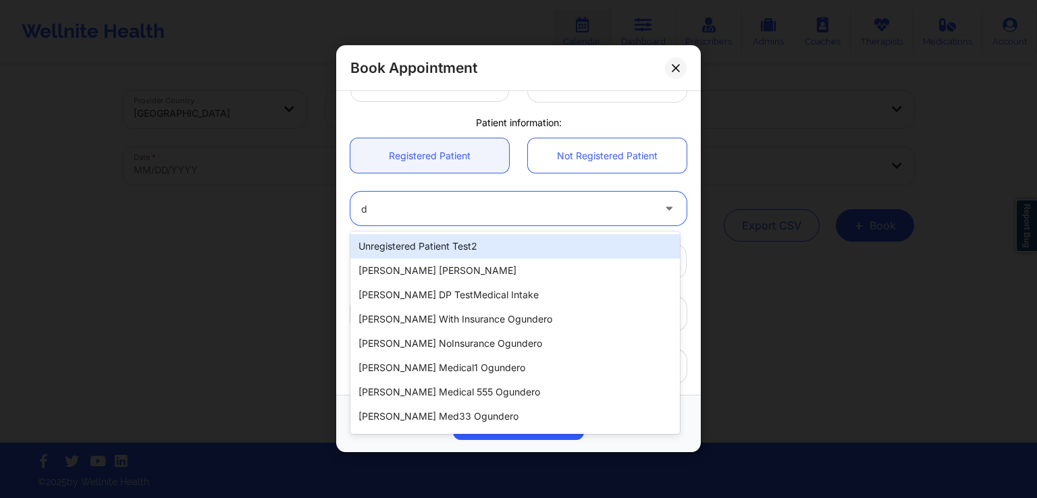
type input "dp"
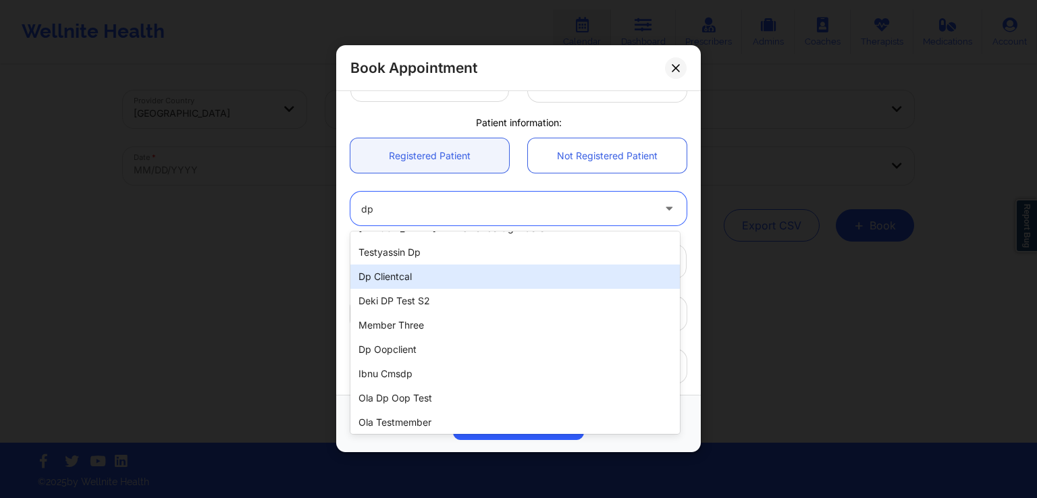
scroll to position [240, 0]
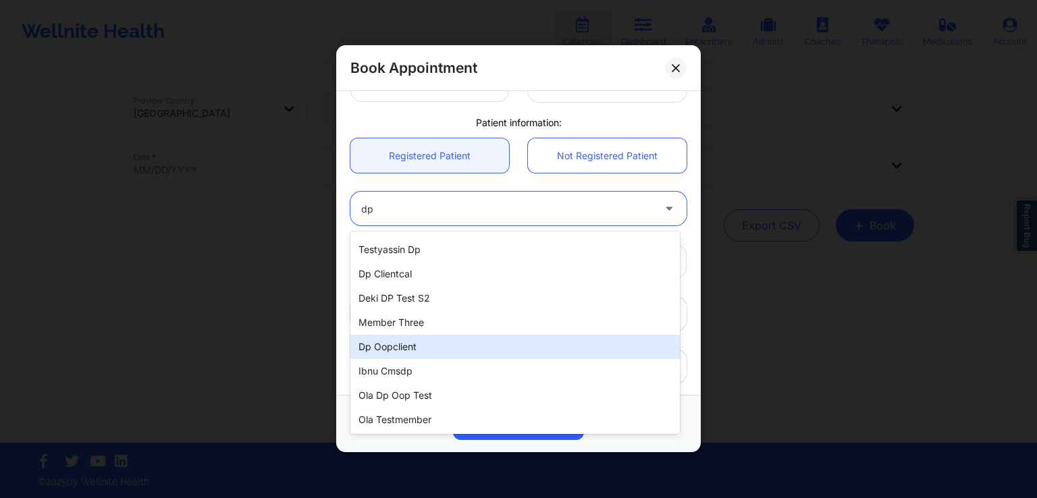
click at [421, 343] on div "Dp oopclient" at bounding box center [514, 347] width 329 height 24
type input "+16282502474"
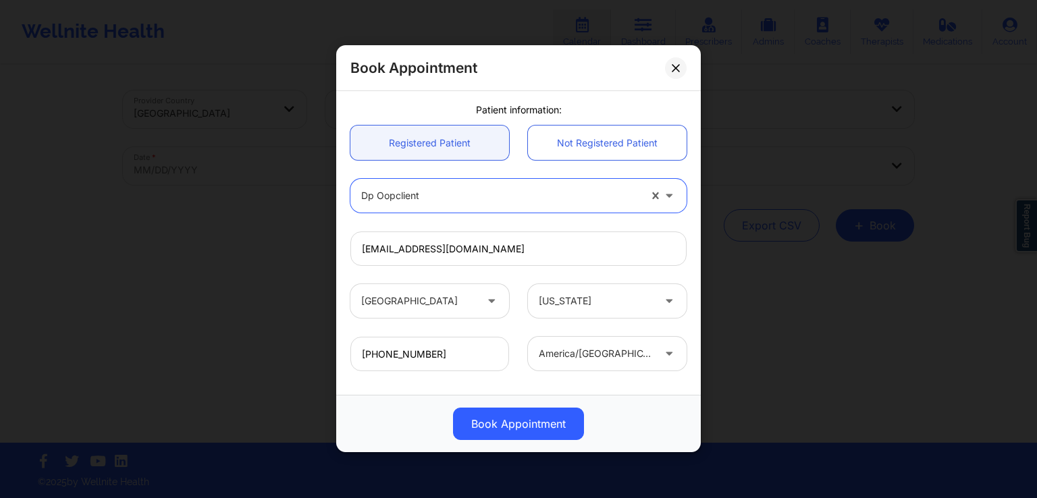
scroll to position [340, 0]
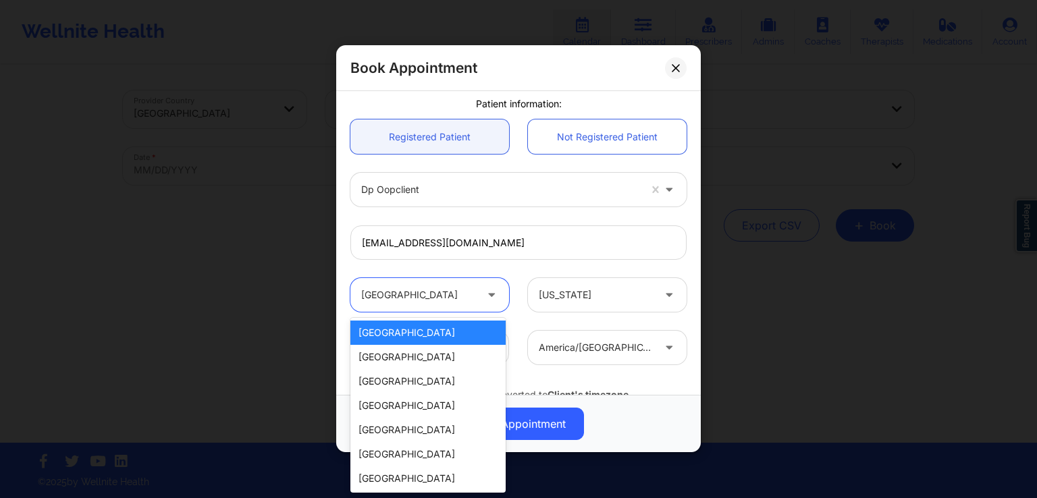
click at [485, 295] on icon at bounding box center [492, 292] width 14 height 11
click at [448, 325] on div "[GEOGRAPHIC_DATA]" at bounding box center [427, 333] width 155 height 24
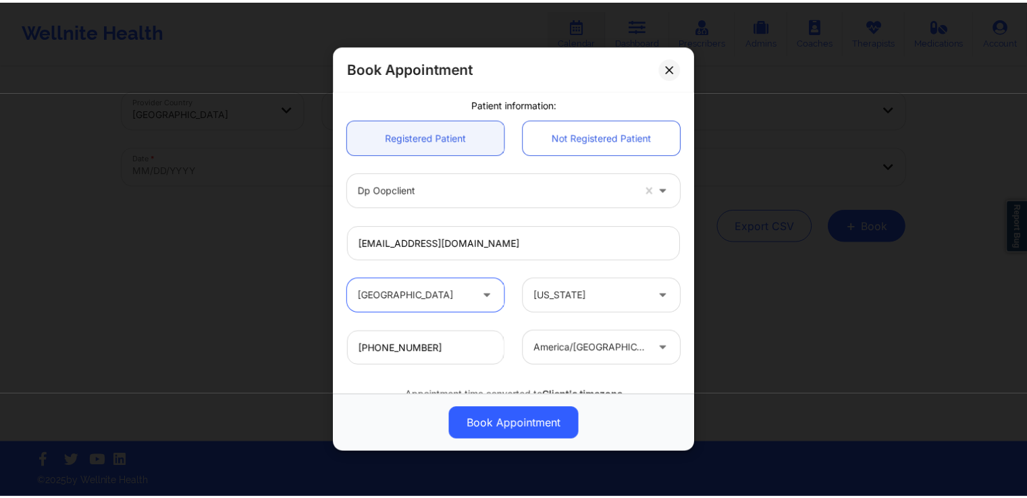
scroll to position [397, 0]
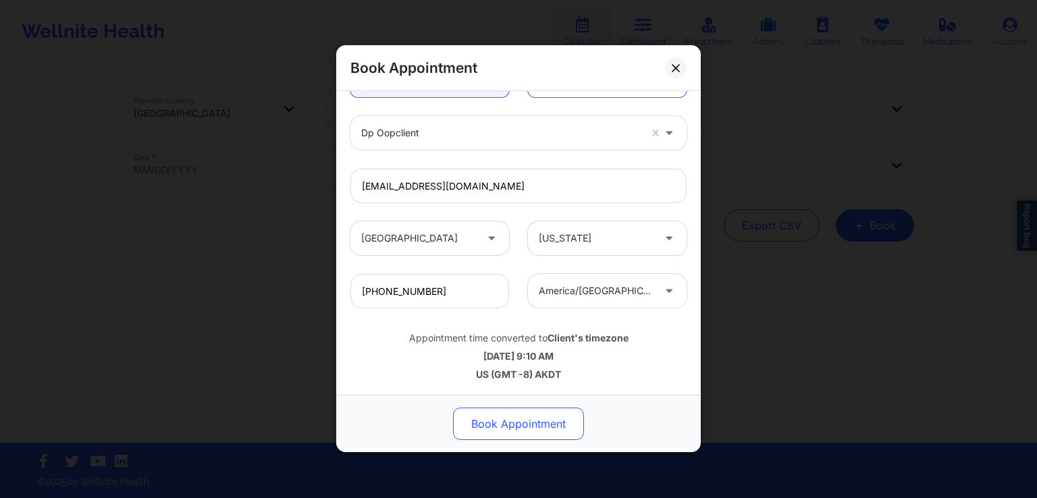
click at [533, 424] on button "Book Appointment" at bounding box center [518, 424] width 131 height 32
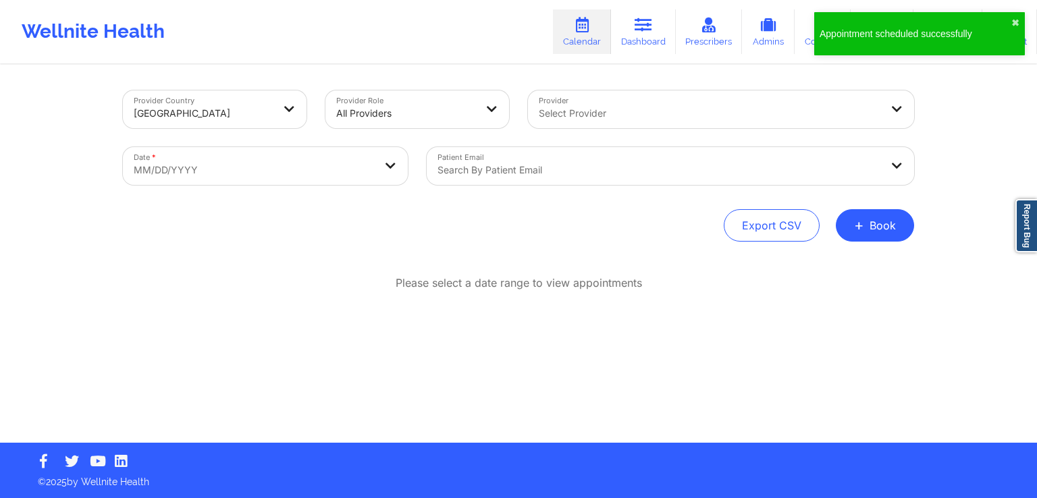
click at [344, 158] on body "Appointment scheduled successfully ✖︎ Wellnite Health Calendar Dashboard Prescr…" at bounding box center [518, 249] width 1037 height 498
select select "2025-8"
select select "2025-9"
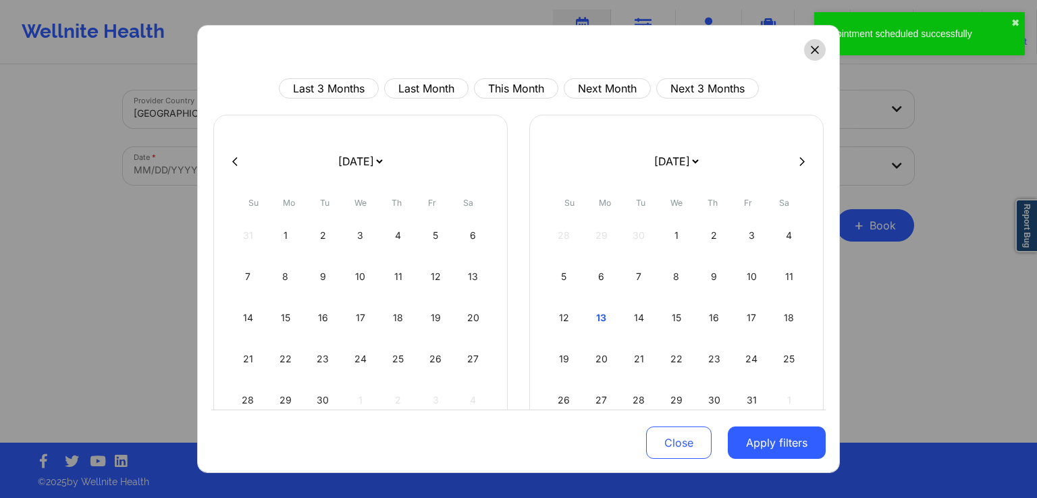
click at [804, 51] on button at bounding box center [815, 50] width 22 height 22
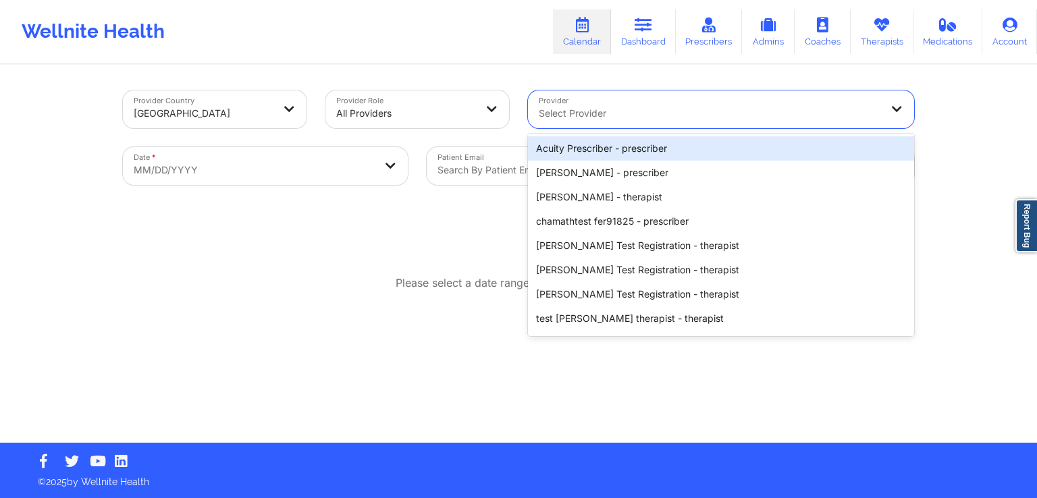
click at [753, 111] on div at bounding box center [710, 113] width 342 height 16
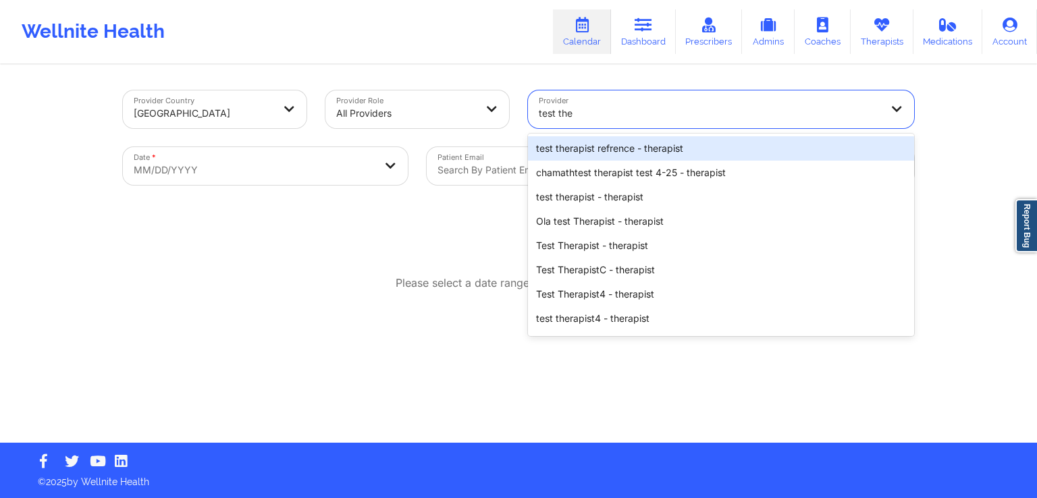
type input "test ther"
click at [702, 153] on div "test therapist refrence - therapist" at bounding box center [721, 148] width 386 height 24
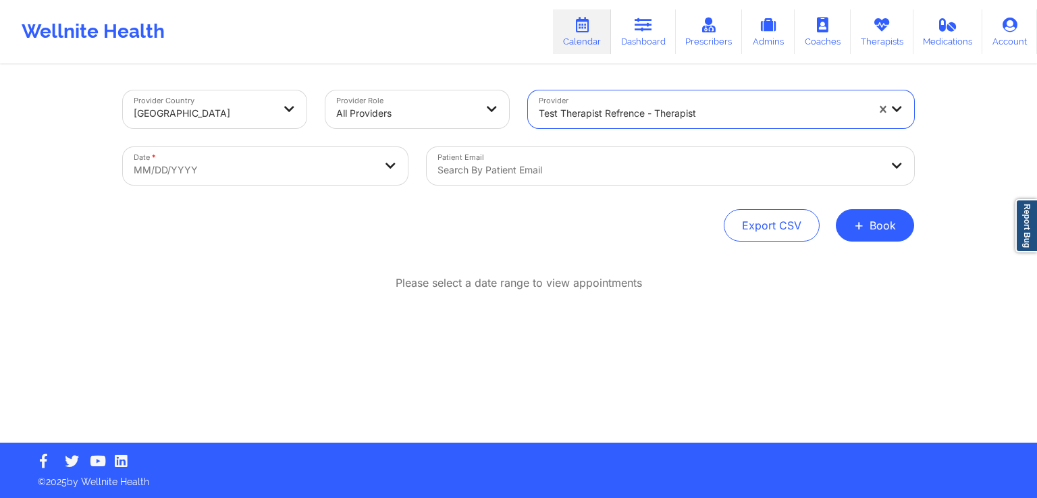
select select "2025-8"
select select "2025-9"
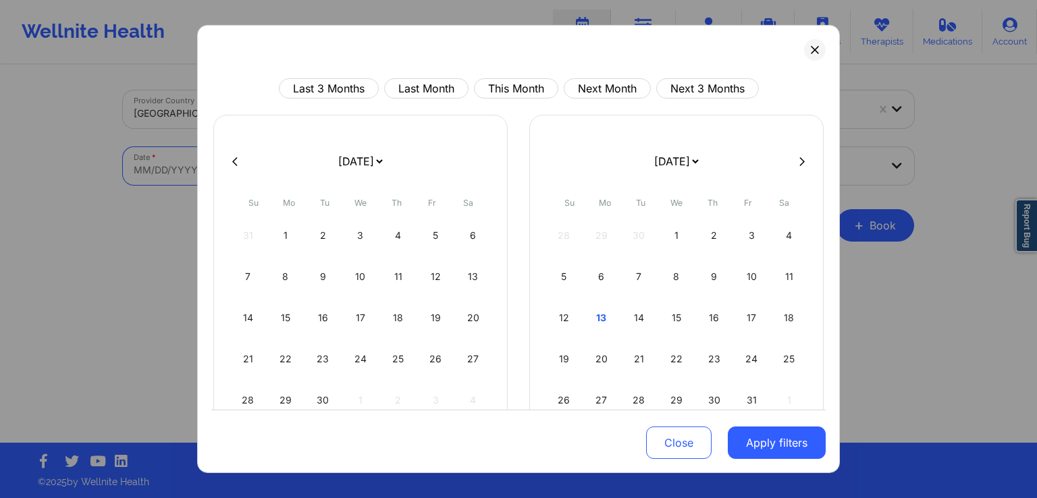
click at [321, 157] on body "Wellnite Health Calendar Dashboard Prescribers Admins Coaches Therapists Medica…" at bounding box center [518, 249] width 1037 height 498
click at [795, 160] on button at bounding box center [802, 160] width 14 height 11
select select "2025-9"
select select "2025-10"
click at [795, 160] on button at bounding box center [802, 160] width 14 height 11
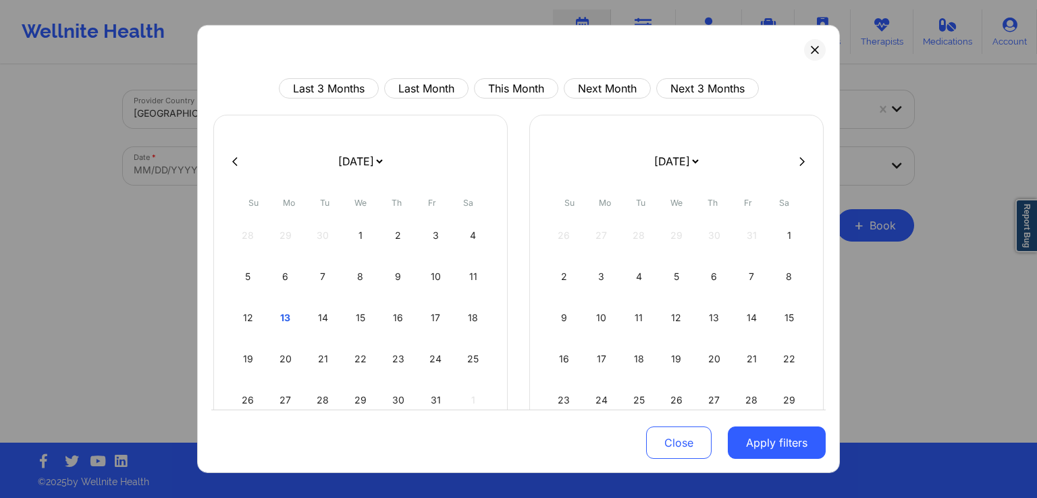
select select "2025-10"
select select "2025-11"
click at [795, 160] on button at bounding box center [802, 160] width 14 height 11
select select "2025-11"
select select "2026-0"
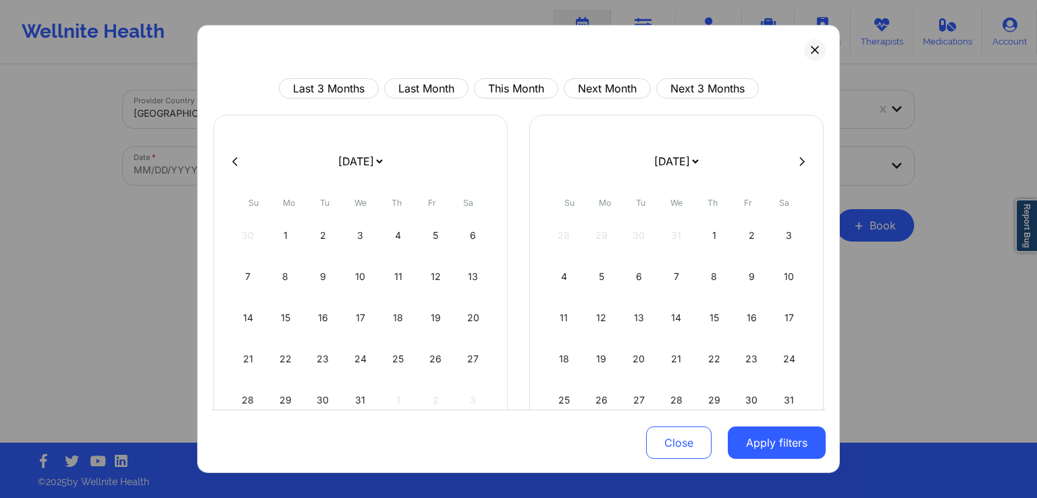
click at [795, 160] on button at bounding box center [802, 160] width 14 height 11
select select "2026-4"
select select "2026-5"
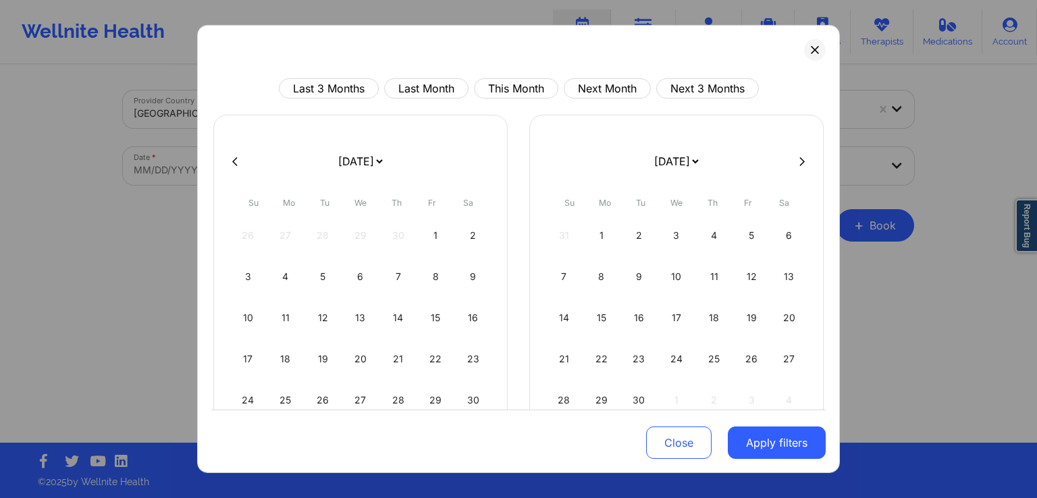
click at [795, 160] on button at bounding box center [802, 160] width 14 height 11
select select "2026-5"
select select "2026-6"
click at [795, 160] on button at bounding box center [802, 160] width 14 height 11
select select "2026-6"
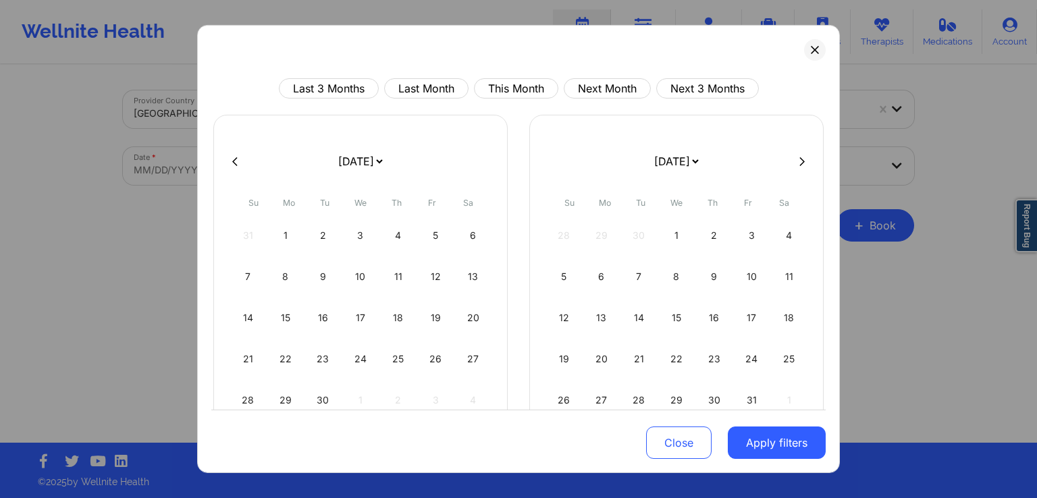
select select "2026-7"
click at [795, 160] on button at bounding box center [802, 160] width 14 height 11
select select "2026-7"
select select "2026-8"
click at [792, 160] on div at bounding box center [518, 161] width 614 height 20
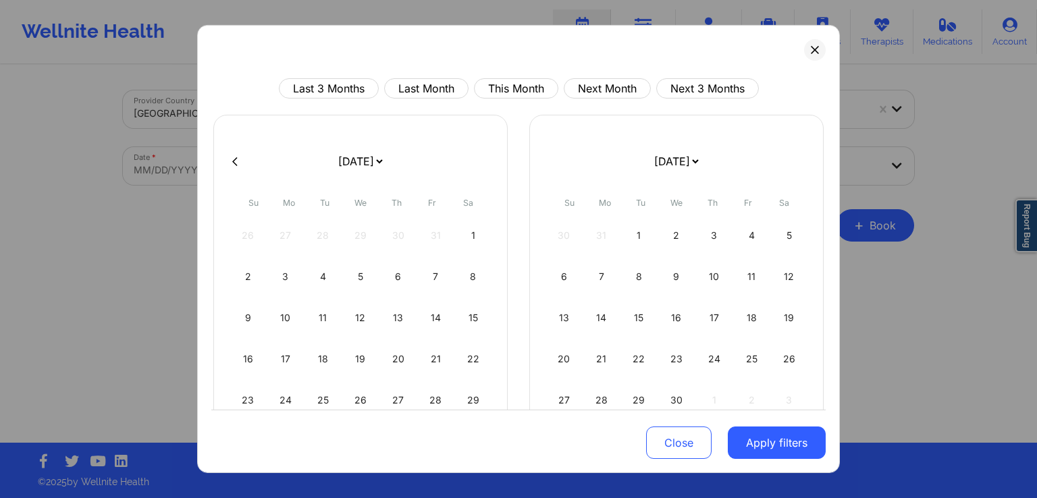
click at [792, 160] on div at bounding box center [518, 161] width 614 height 20
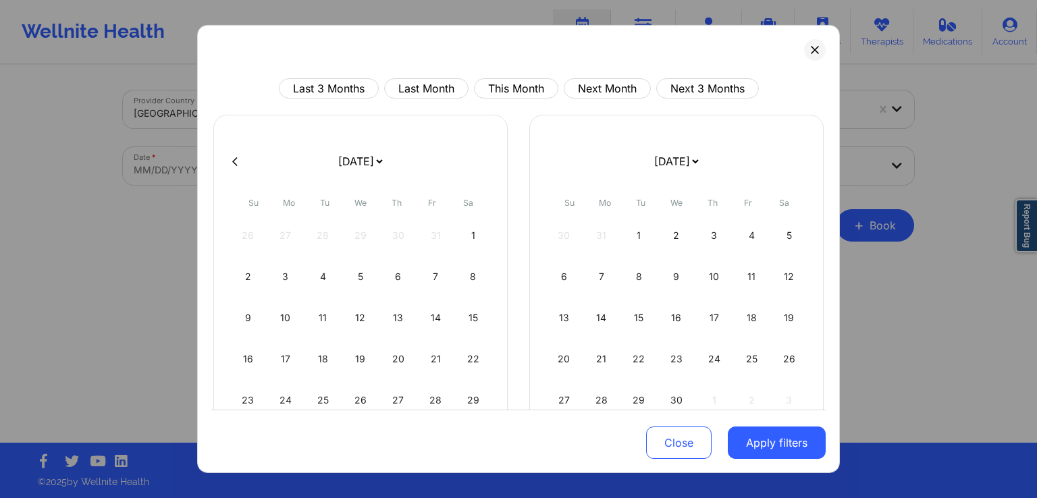
click at [792, 160] on div at bounding box center [518, 161] width 614 height 20
click at [635, 236] on div "1" at bounding box center [639, 236] width 34 height 38
select select "2026-7"
select select "2026-8"
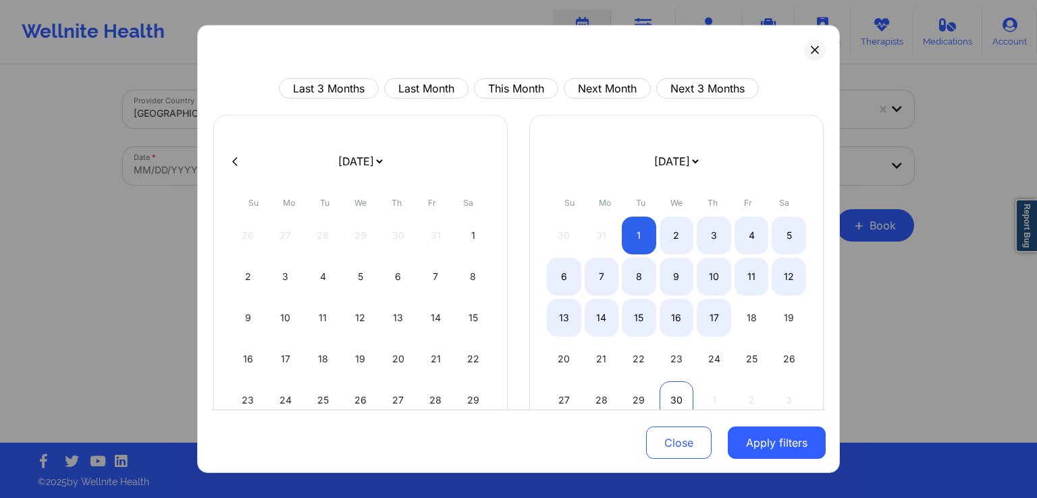
select select "2026-7"
select select "2026-8"
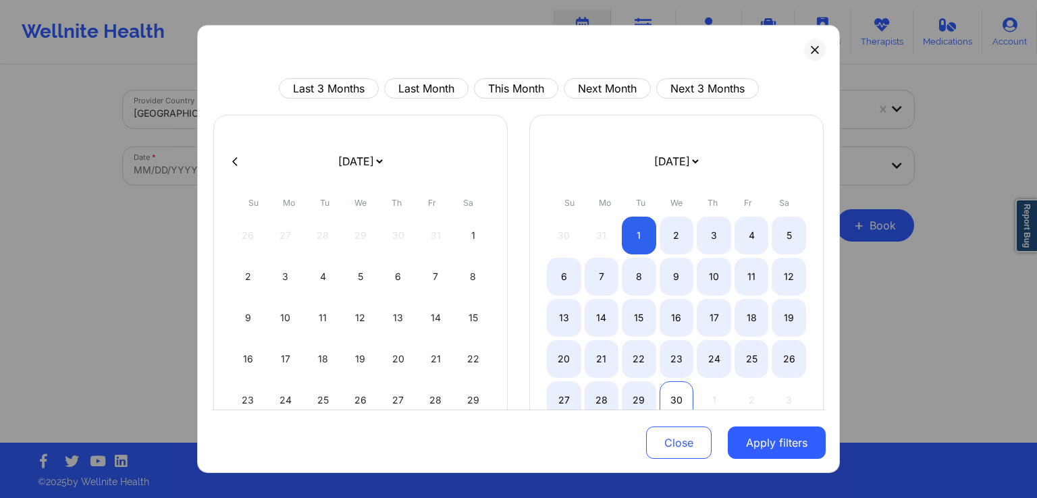
click at [668, 400] on div "30" at bounding box center [677, 400] width 34 height 38
select select "2026-7"
select select "2026-8"
click at [762, 440] on button "Apply filters" at bounding box center [777, 443] width 98 height 32
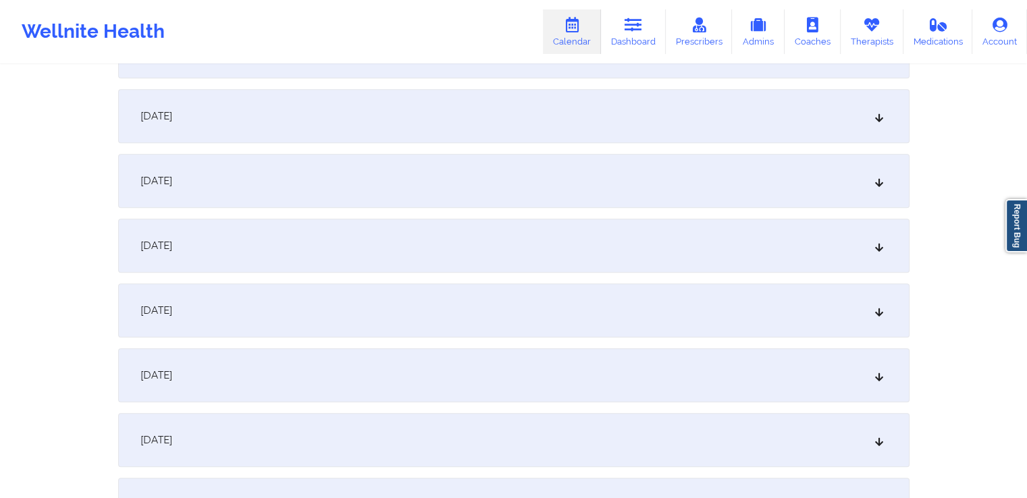
scroll to position [700, 0]
click at [627, 372] on div "September 13, 2026" at bounding box center [513, 374] width 791 height 54
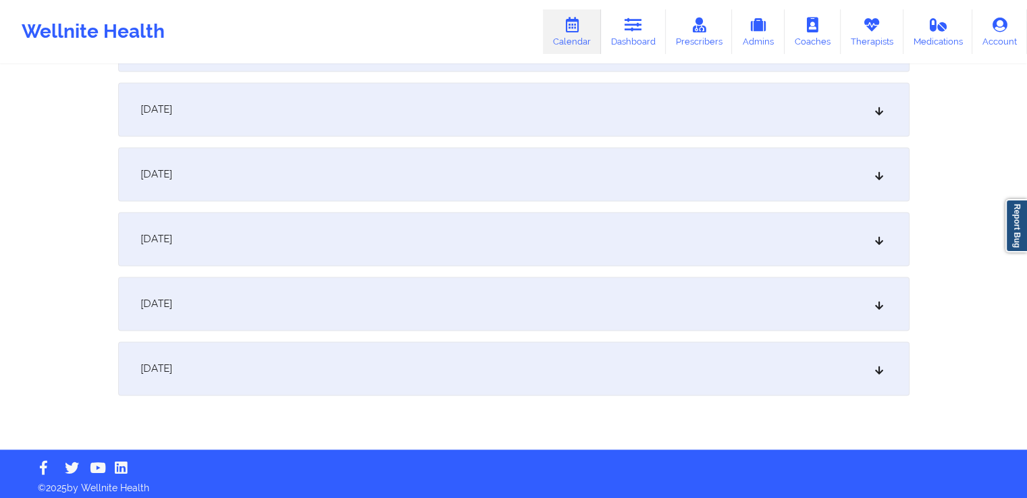
scroll to position [1907, 0]
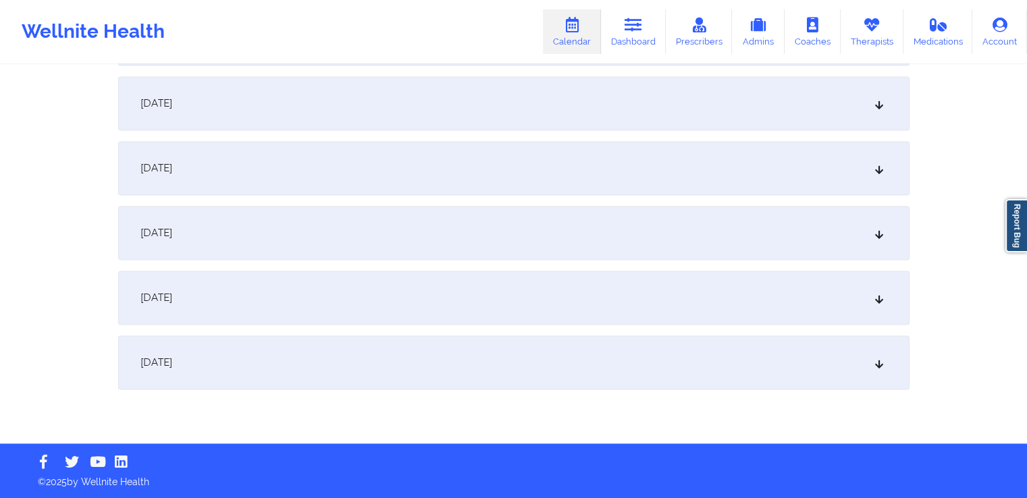
click at [675, 365] on div "September 30, 2026" at bounding box center [513, 363] width 791 height 54
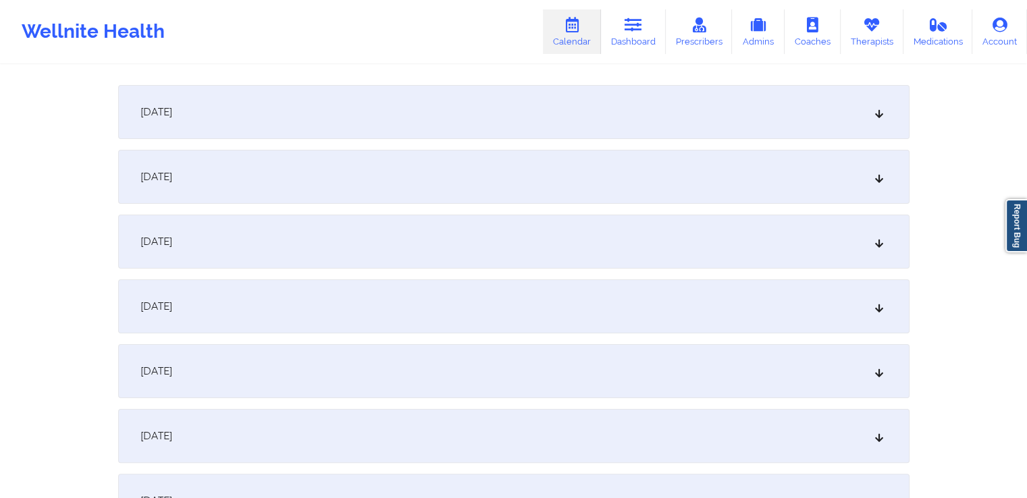
scroll to position [0, 0]
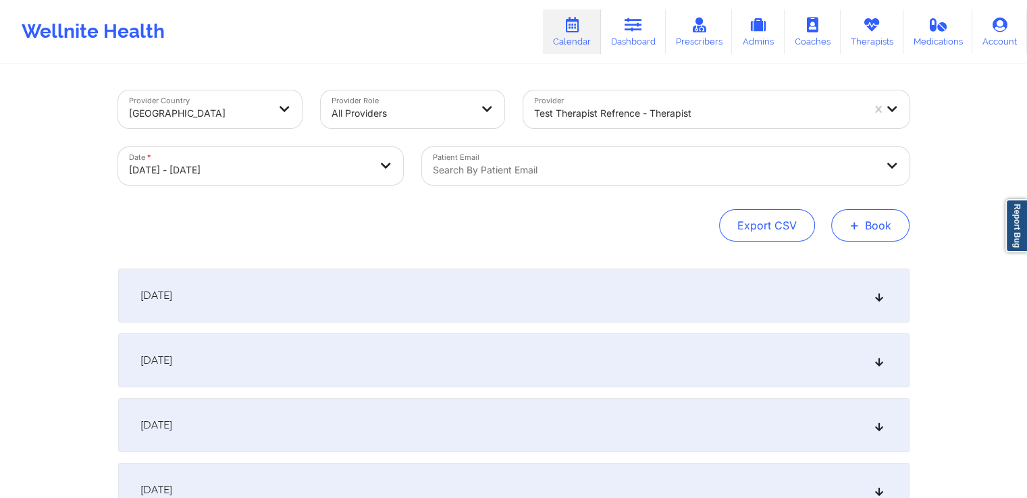
click at [870, 228] on button "+ Book" at bounding box center [870, 225] width 78 height 32
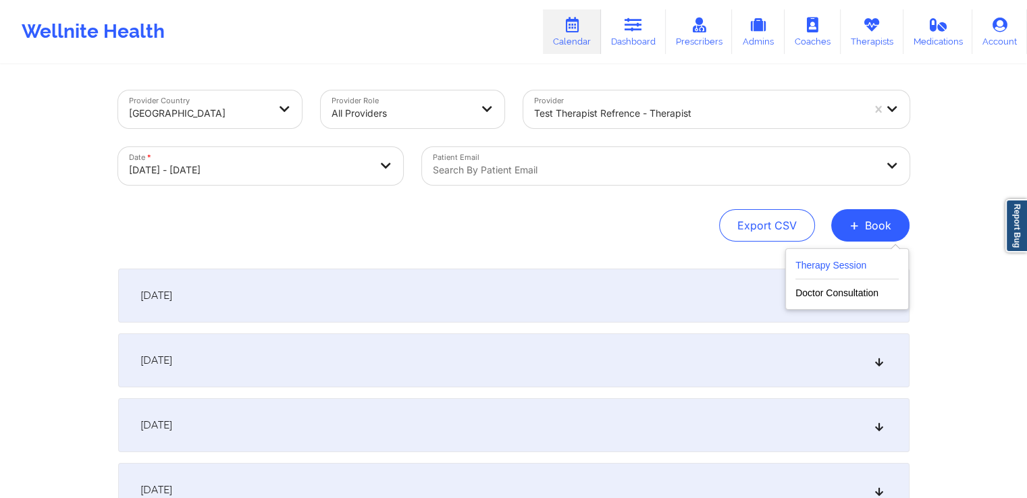
click at [837, 263] on button "Therapy Session" at bounding box center [846, 268] width 103 height 22
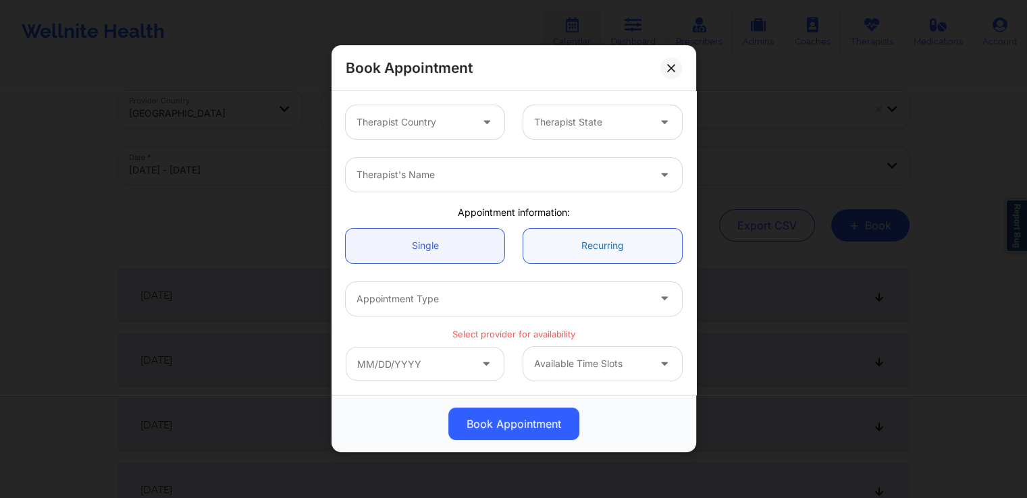
click at [585, 241] on link "Recurring" at bounding box center [602, 246] width 159 height 34
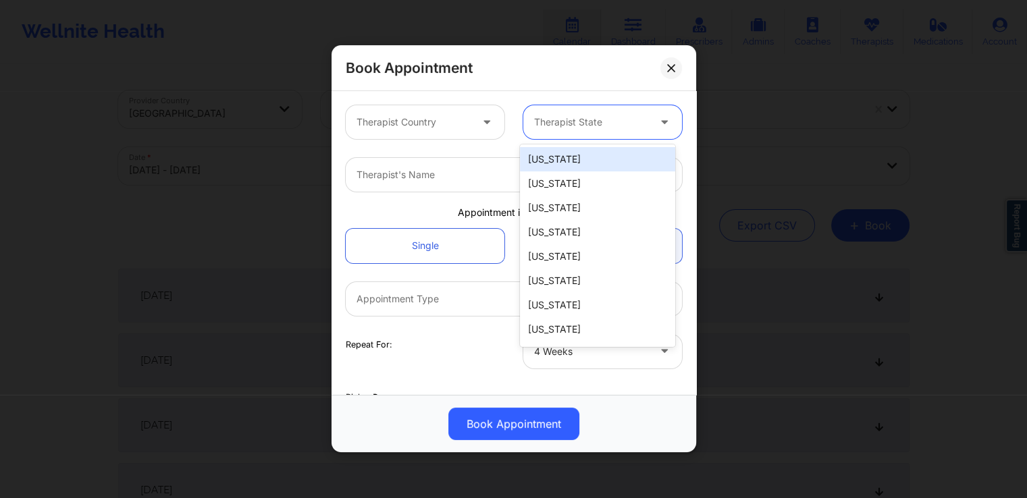
click at [596, 126] on div at bounding box center [591, 123] width 114 height 16
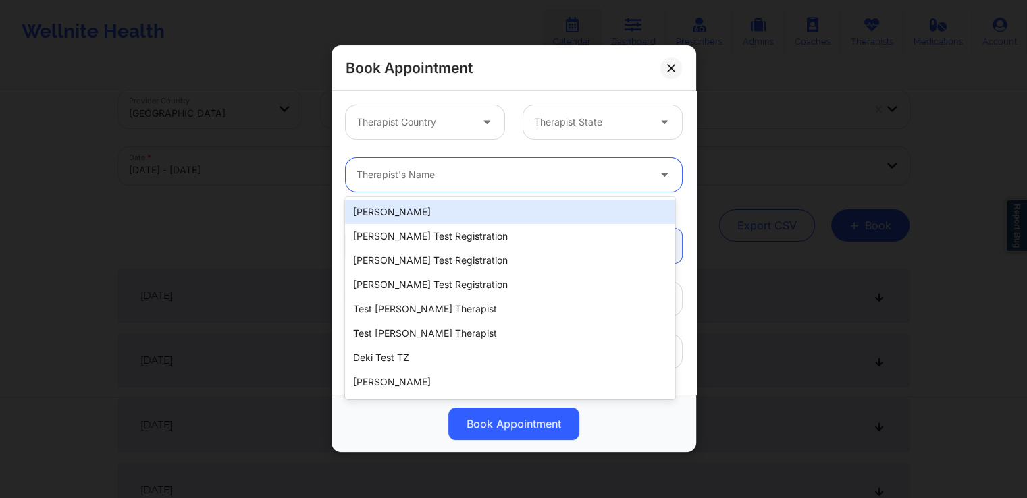
click at [411, 164] on div "Therapist's Name" at bounding box center [498, 175] width 304 height 34
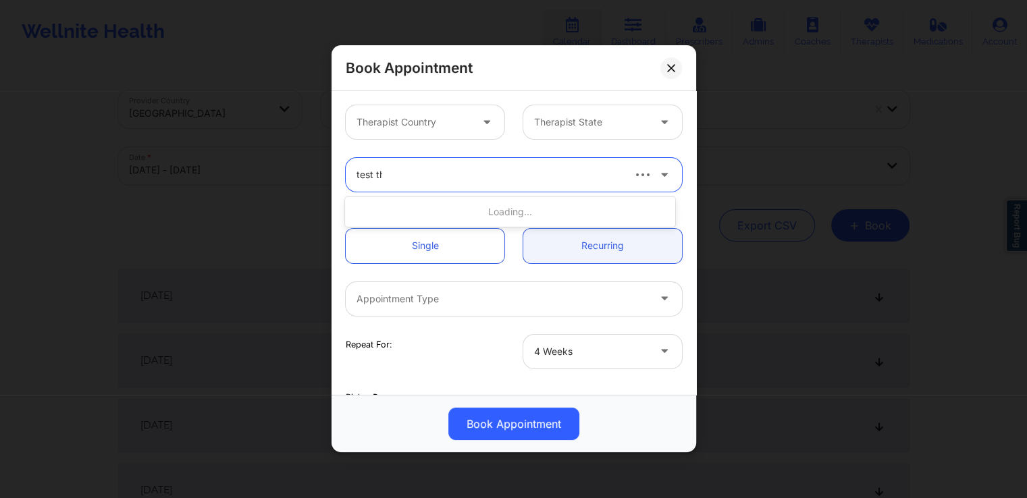
type input "test the"
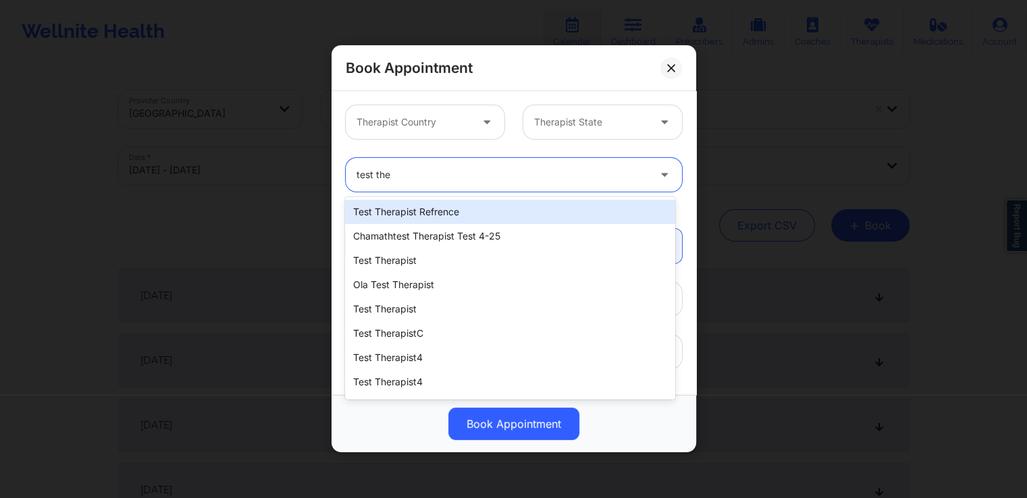
click at [411, 218] on div "test therapist refrence" at bounding box center [509, 212] width 329 height 24
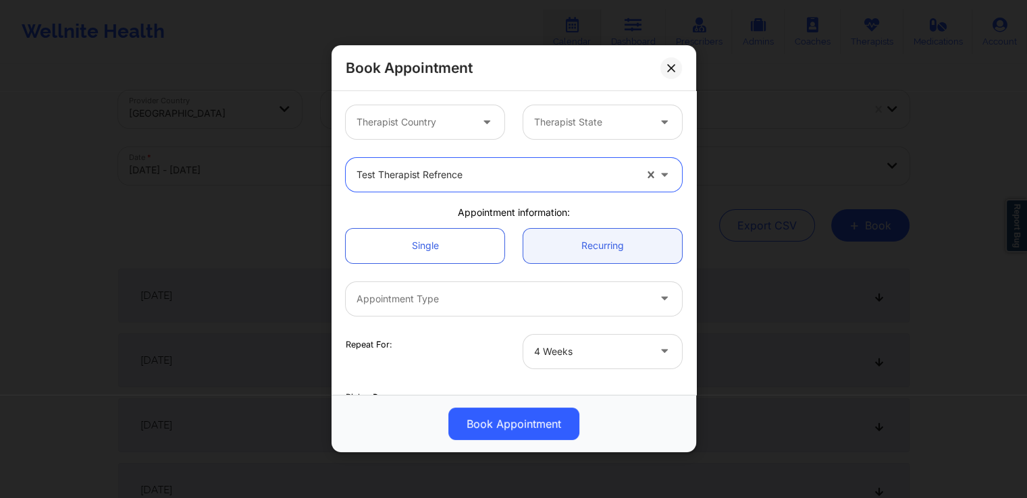
scroll to position [63, 0]
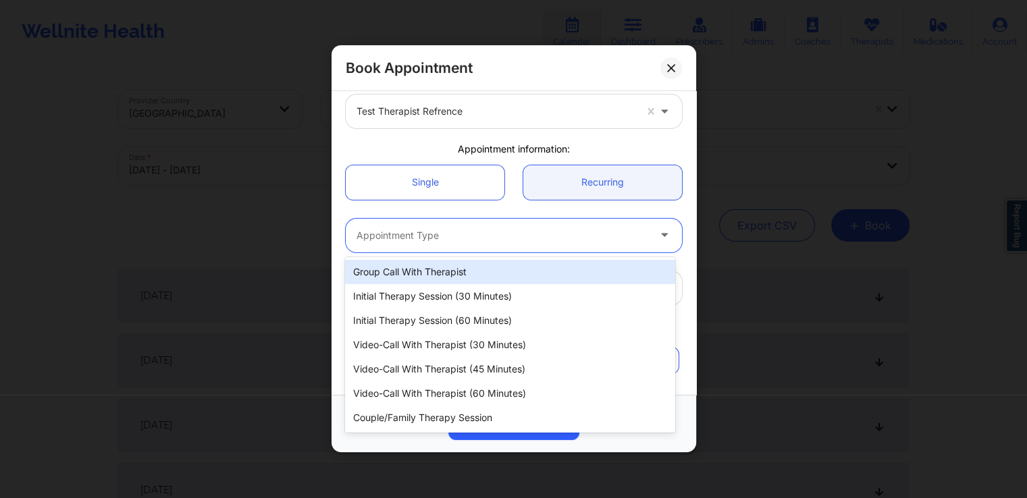
click at [575, 238] on div at bounding box center [503, 236] width 292 height 16
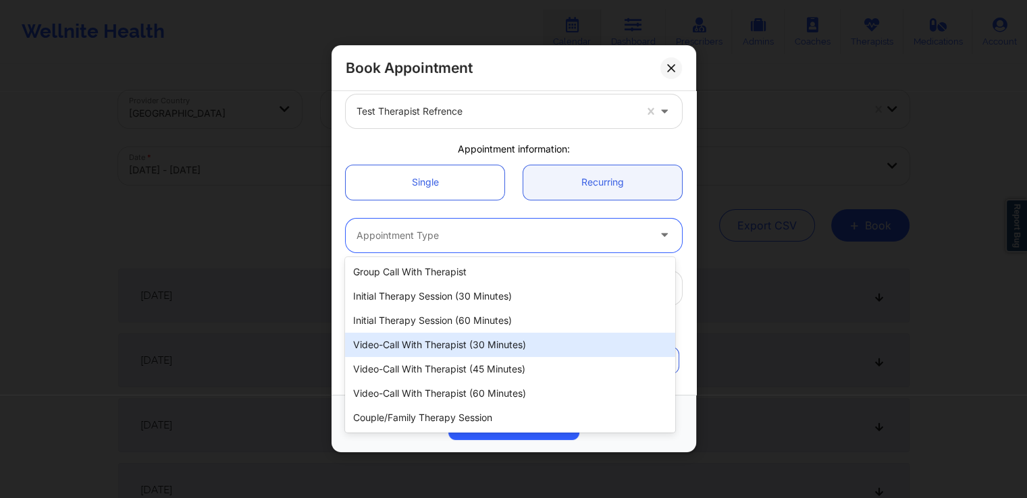
click at [483, 350] on div "Video-Call with Therapist (30 minutes)" at bounding box center [509, 345] width 329 height 24
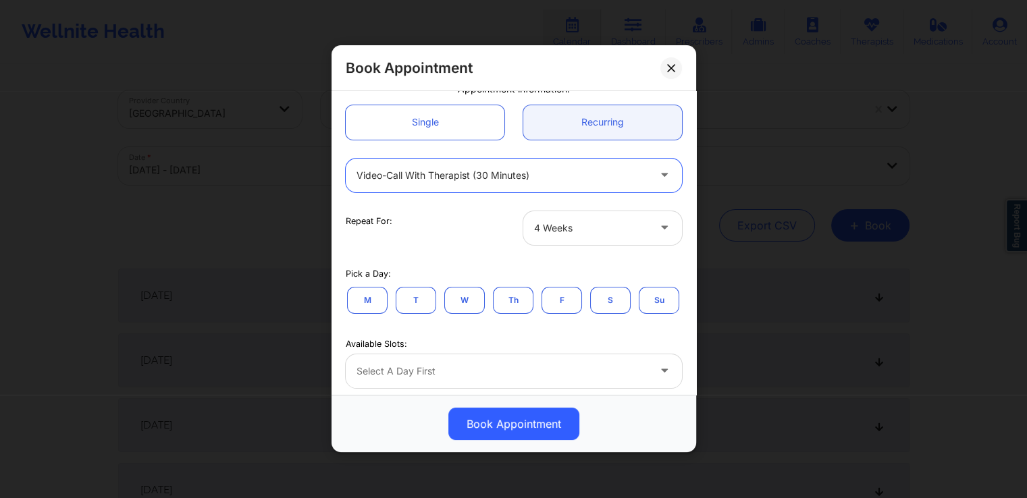
scroll to position [126, 0]
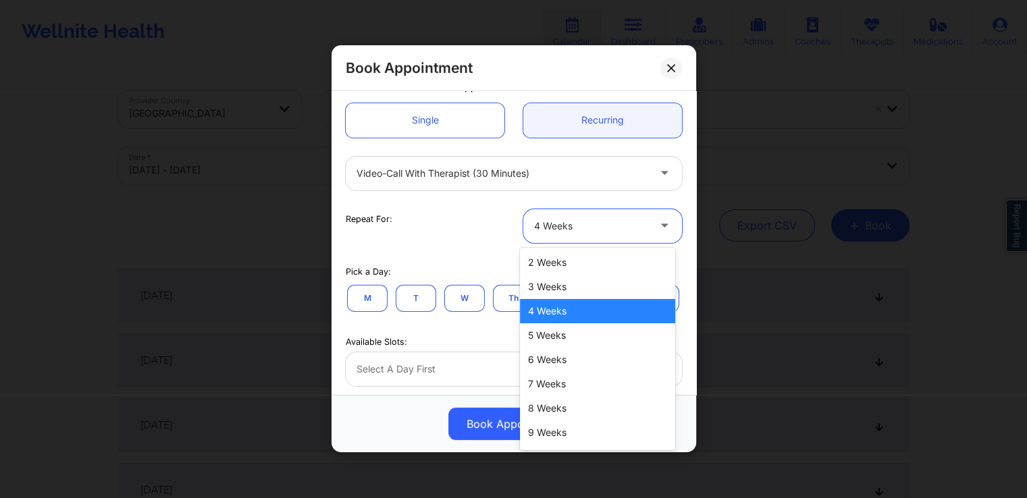
click at [619, 232] on div at bounding box center [591, 226] width 114 height 16
click at [581, 378] on div "7 Weeks" at bounding box center [597, 384] width 155 height 24
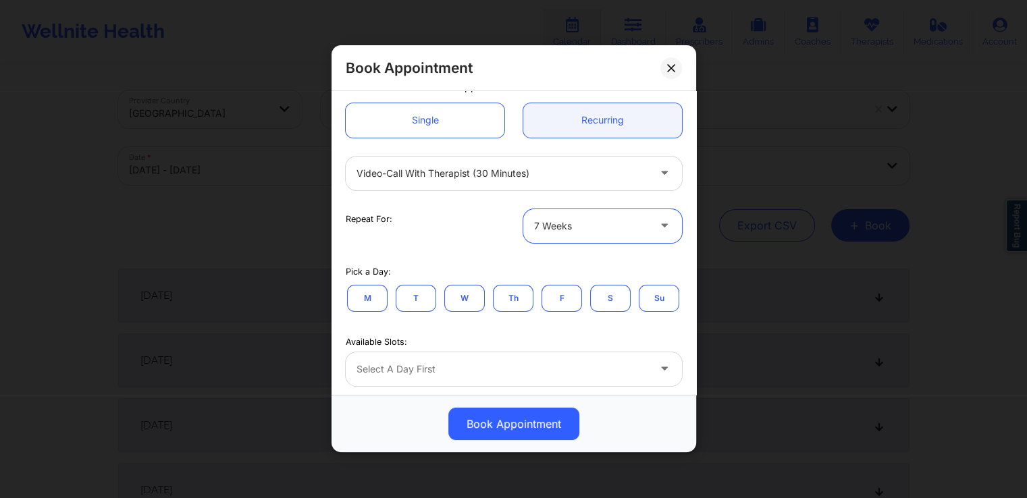
click at [369, 299] on button "M" at bounding box center [367, 298] width 41 height 27
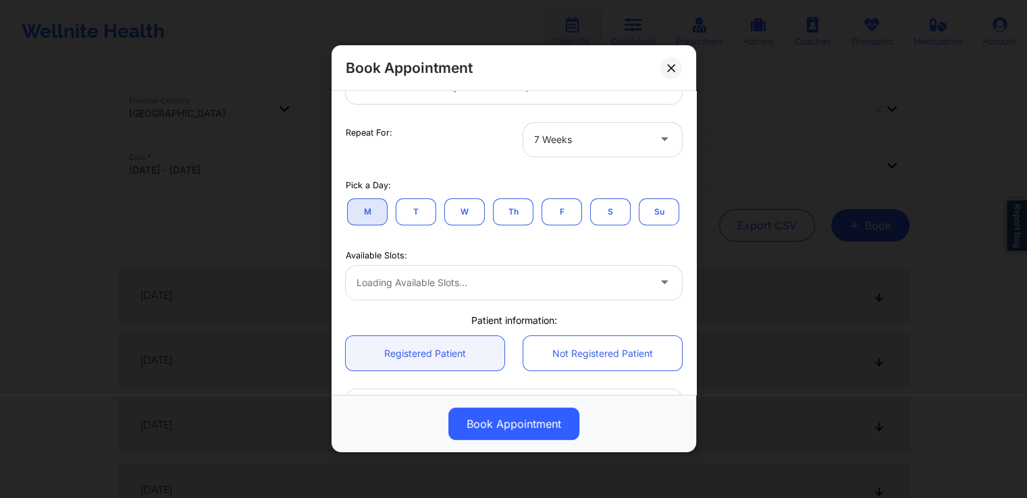
scroll to position [218, 0]
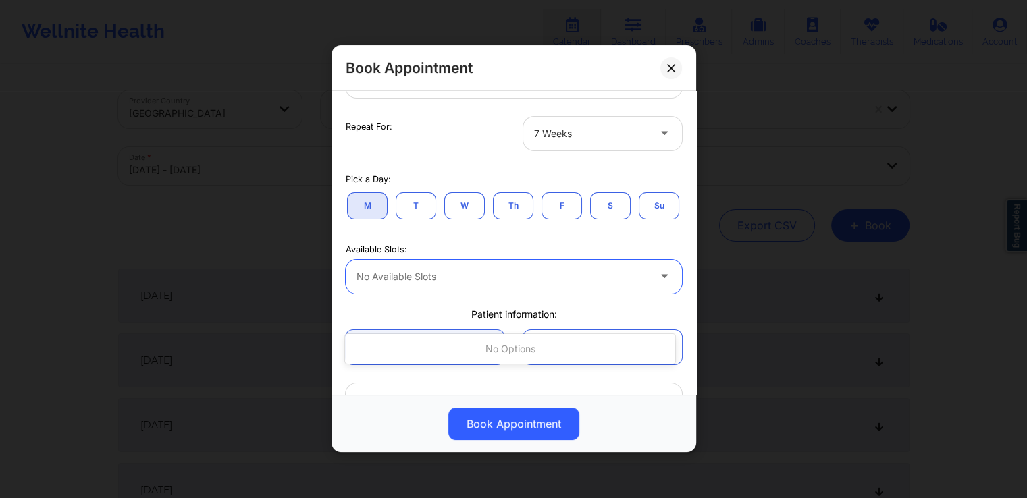
click at [443, 285] on div at bounding box center [503, 277] width 292 height 16
click at [548, 285] on div at bounding box center [503, 277] width 292 height 16
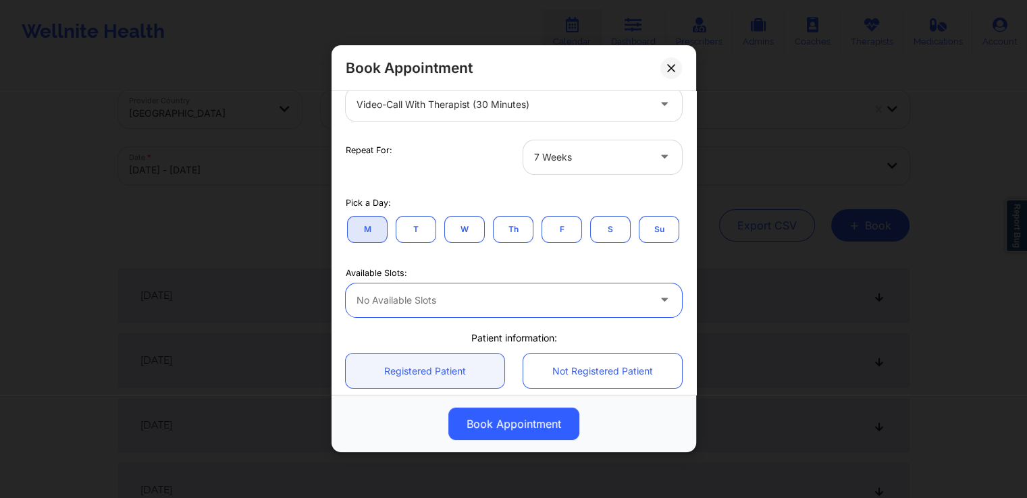
click at [637, 155] on div at bounding box center [591, 157] width 114 height 16
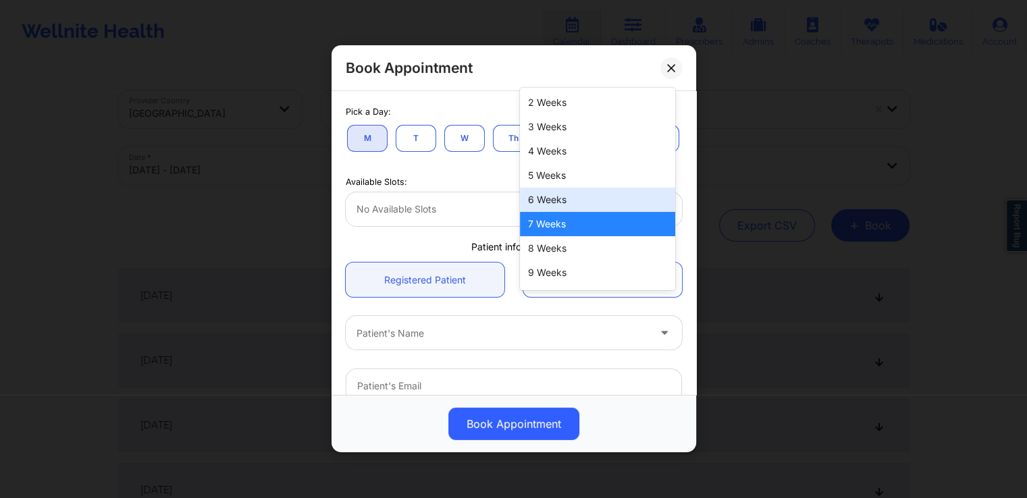
scroll to position [284, 0]
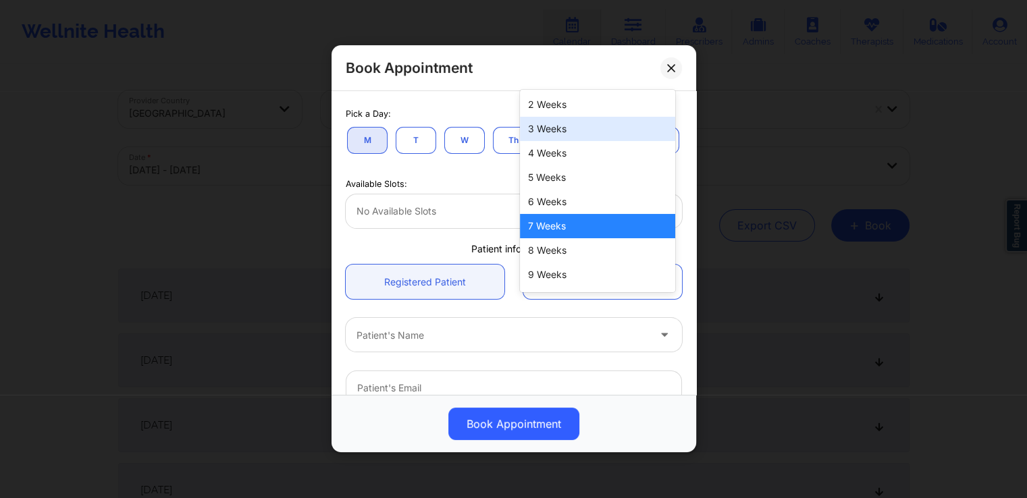
click at [578, 129] on div "3 Weeks" at bounding box center [597, 129] width 155 height 24
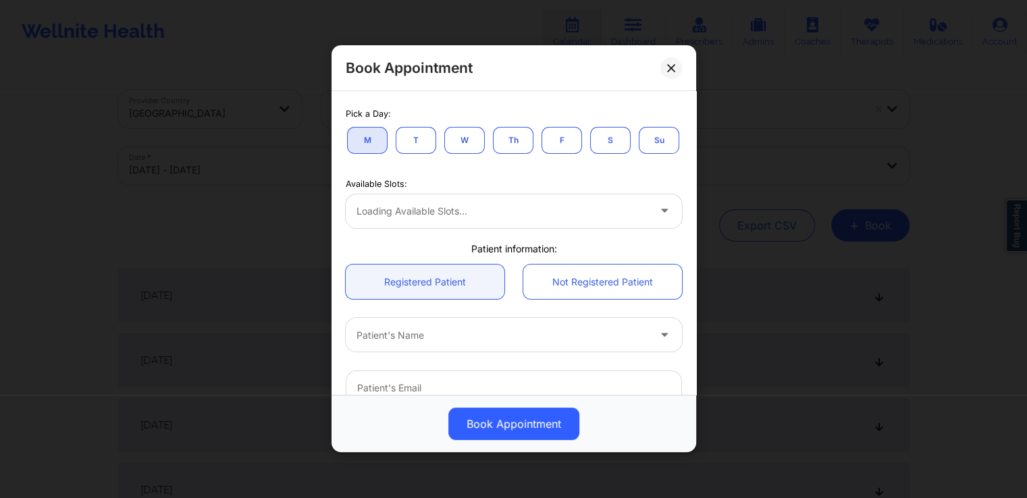
scroll to position [262, 0]
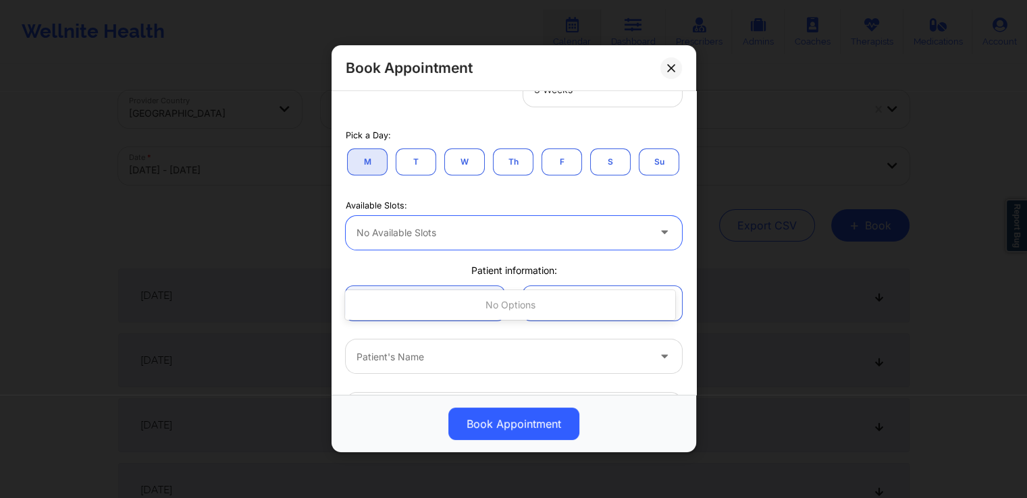
click at [571, 241] on div at bounding box center [503, 233] width 292 height 16
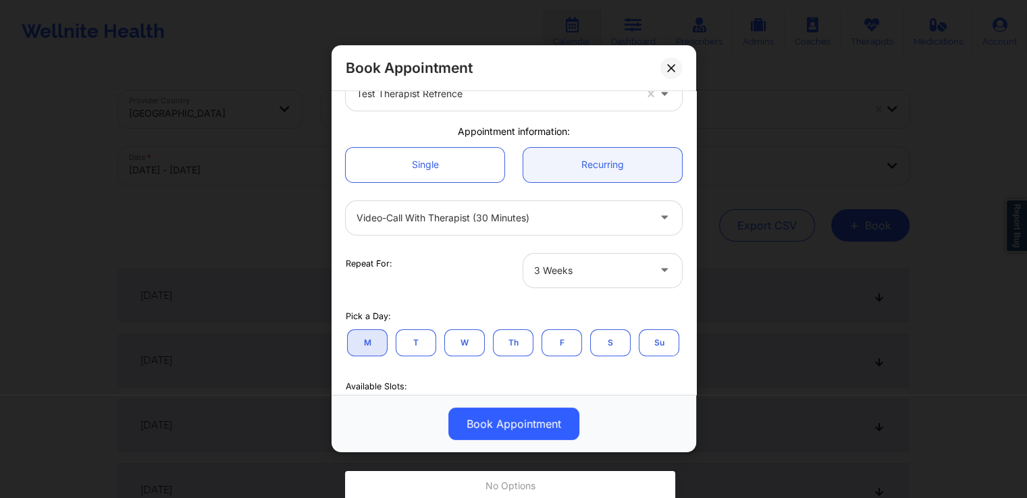
scroll to position [81, 0]
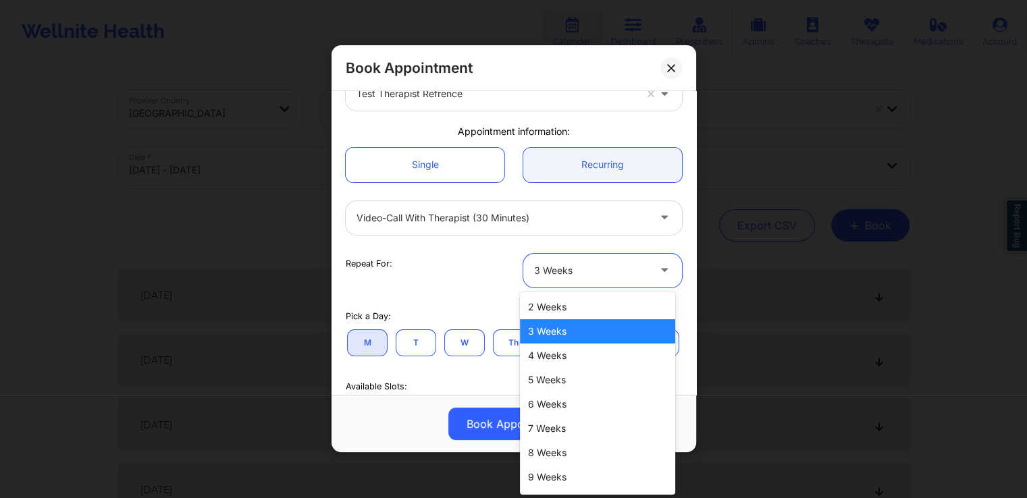
click at [598, 282] on div "3 Weeks" at bounding box center [591, 271] width 114 height 34
click at [564, 309] on div "2 Weeks" at bounding box center [597, 307] width 155 height 24
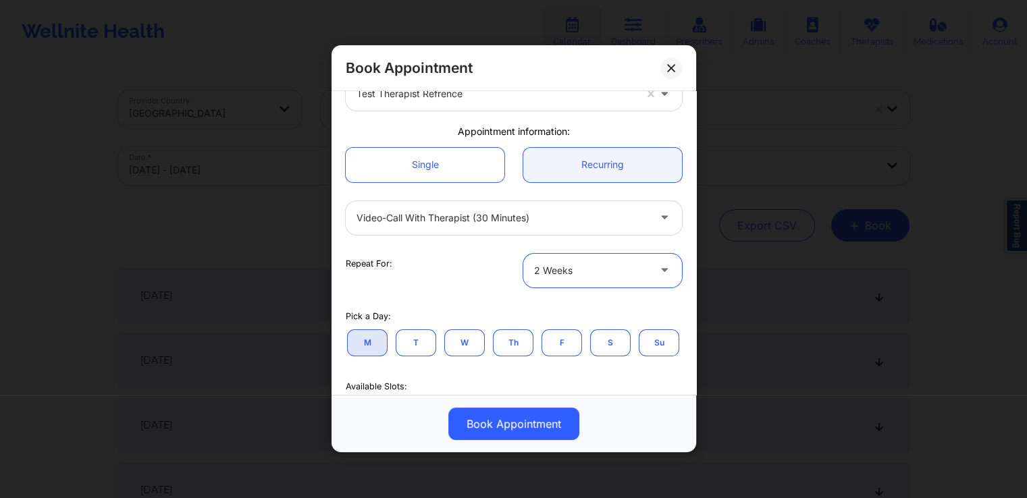
scroll to position [149, 0]
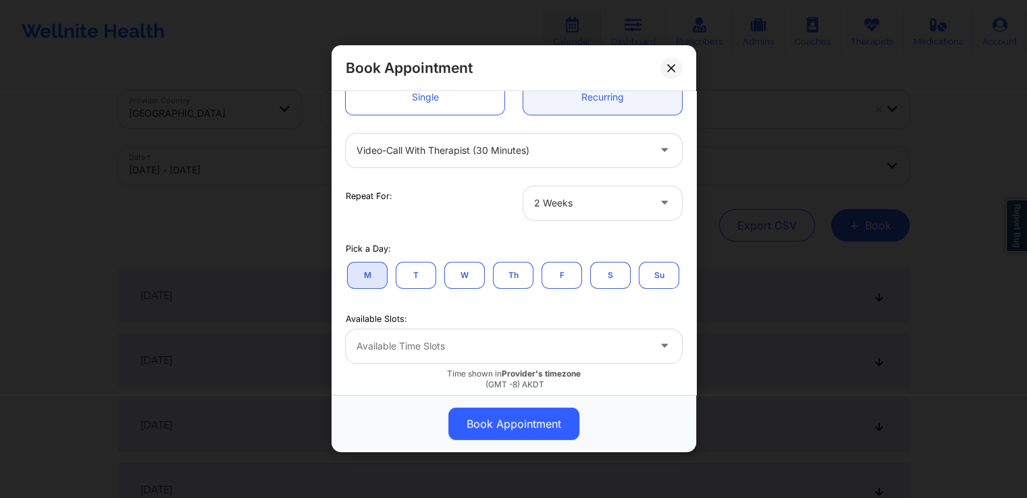
click at [424, 274] on button "T" at bounding box center [416, 275] width 41 height 27
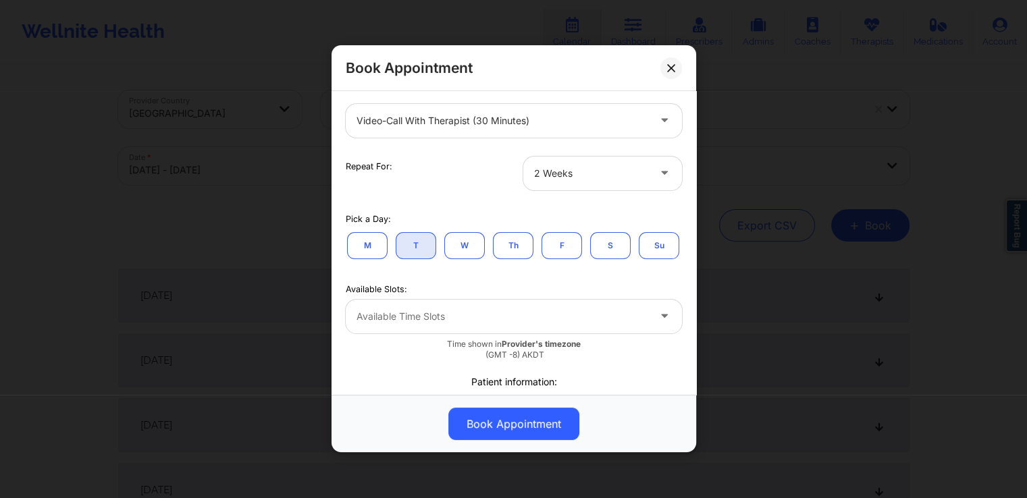
scroll to position [180, 0]
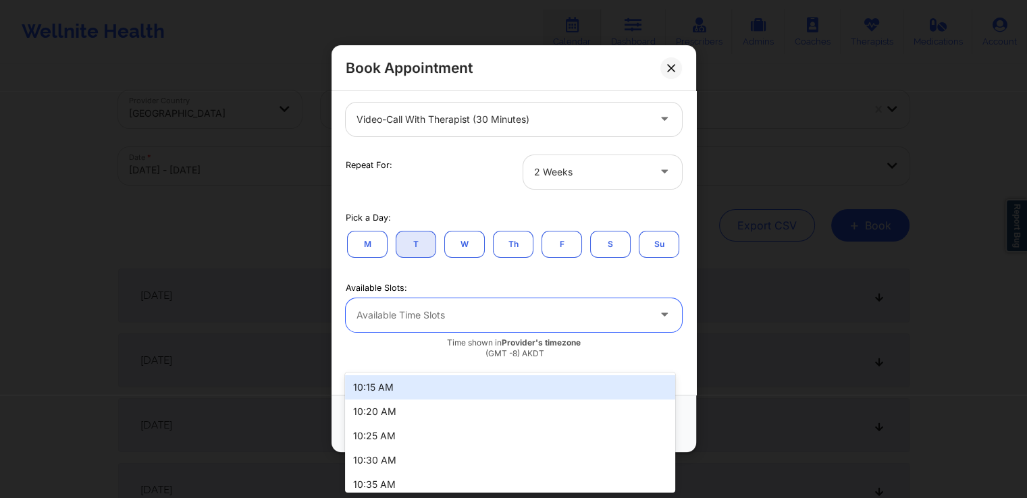
click at [458, 323] on div at bounding box center [503, 315] width 292 height 16
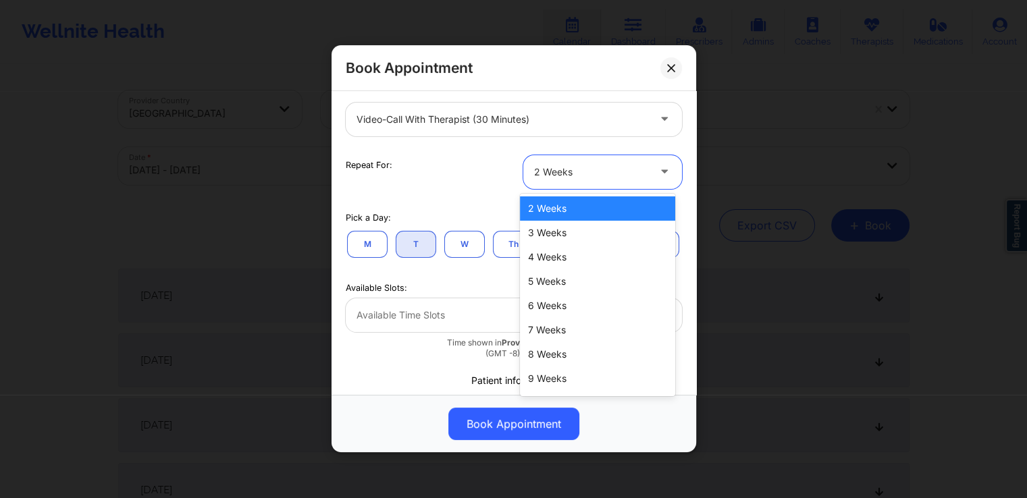
click at [639, 181] on div "2 Weeks" at bounding box center [591, 172] width 114 height 34
click at [583, 366] on div "8 Weeks" at bounding box center [597, 354] width 155 height 24
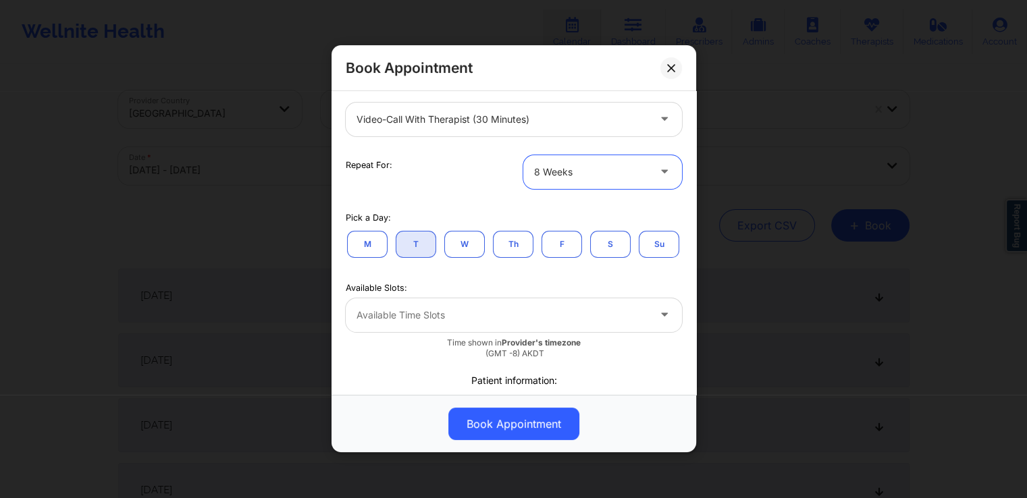
scroll to position [212, 0]
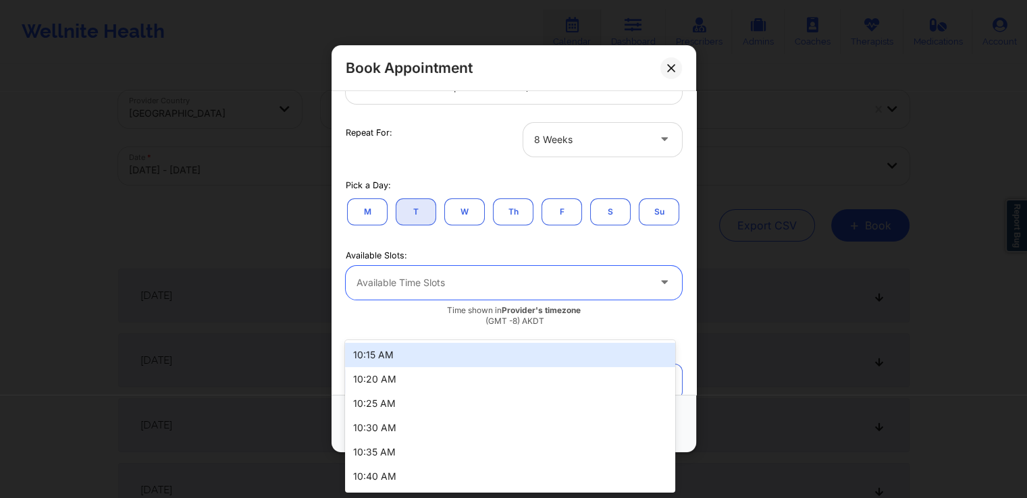
click at [618, 291] on div at bounding box center [503, 283] width 292 height 16
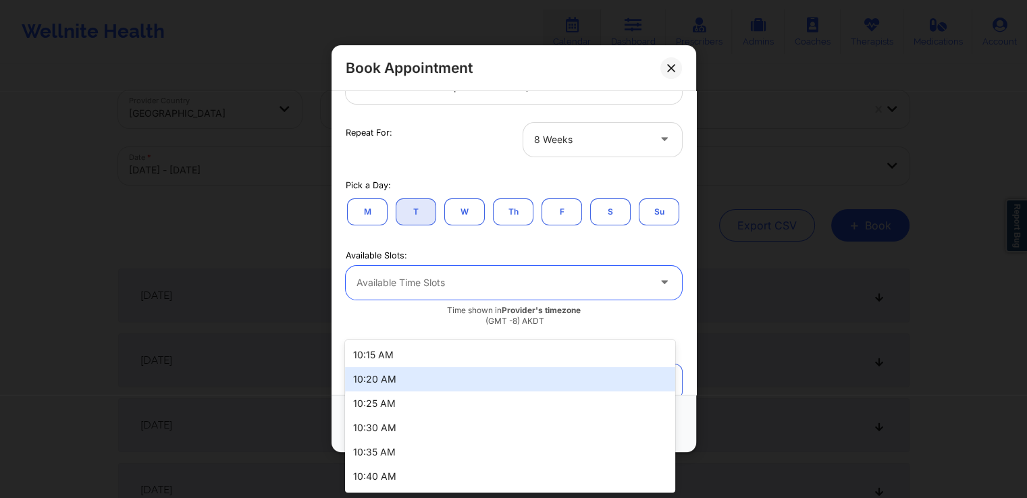
drag, startPoint x: 533, startPoint y: 398, endPoint x: 778, endPoint y: 97, distance: 387.8
click at [778, 97] on body "Wellnite Health Calendar Dashboard Prescribers Admins Coaches Therapists Medica…" at bounding box center [513, 249] width 1027 height 498
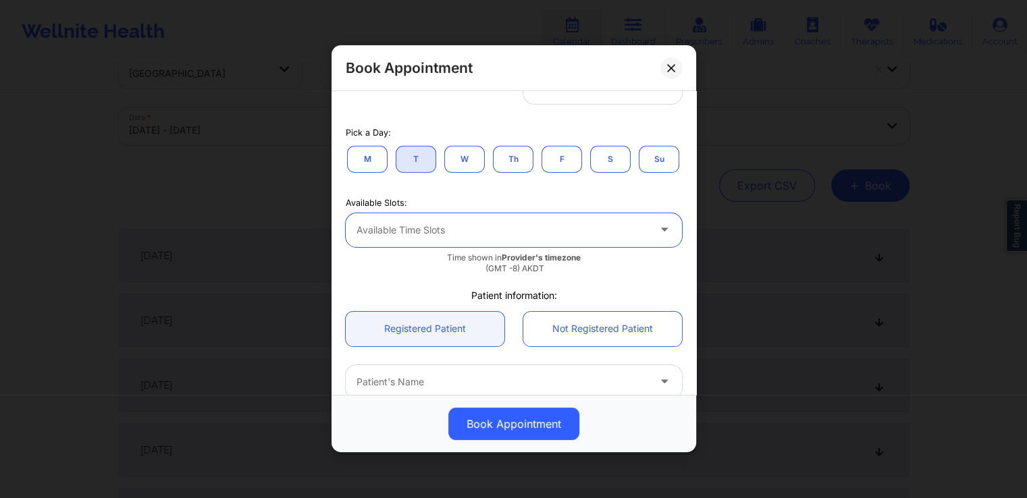
scroll to position [211, 0]
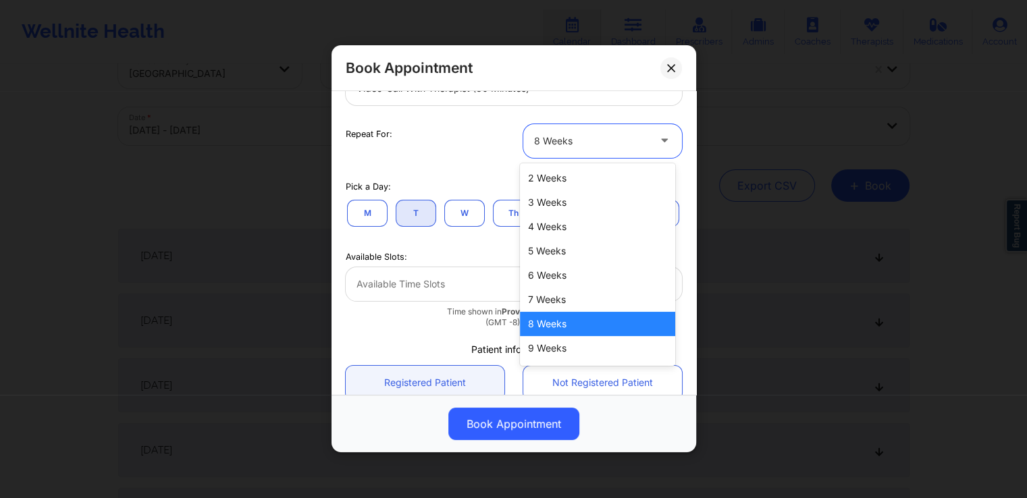
click at [650, 133] on div at bounding box center [666, 141] width 32 height 34
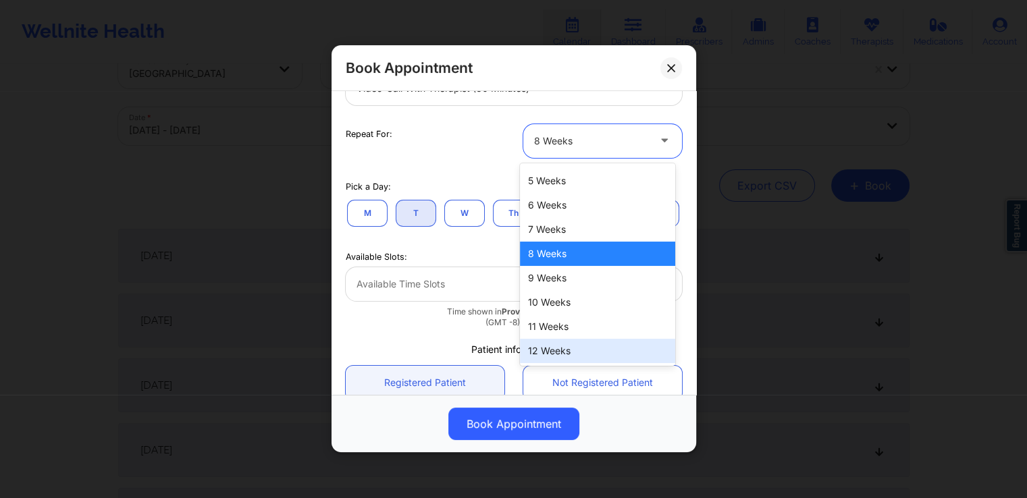
click at [554, 354] on div "12 Weeks" at bounding box center [597, 351] width 155 height 24
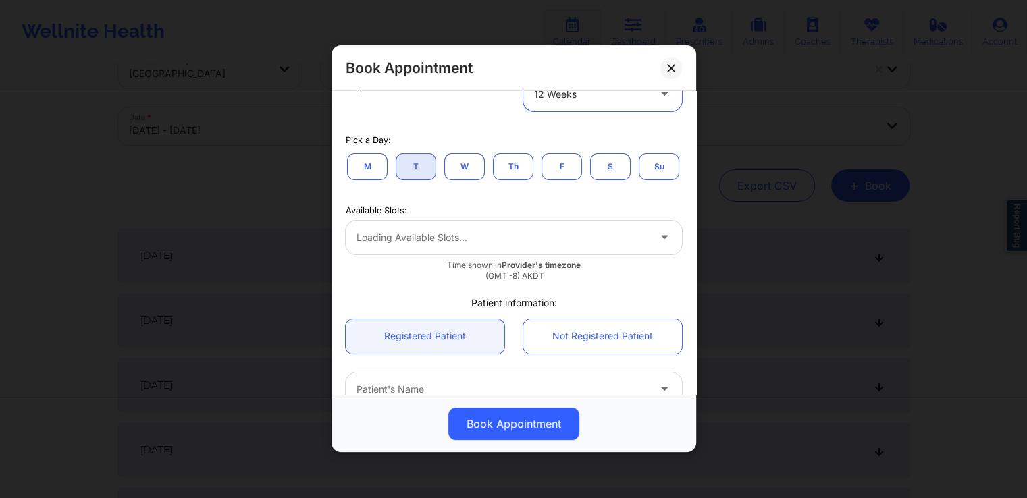
scroll to position [259, 0]
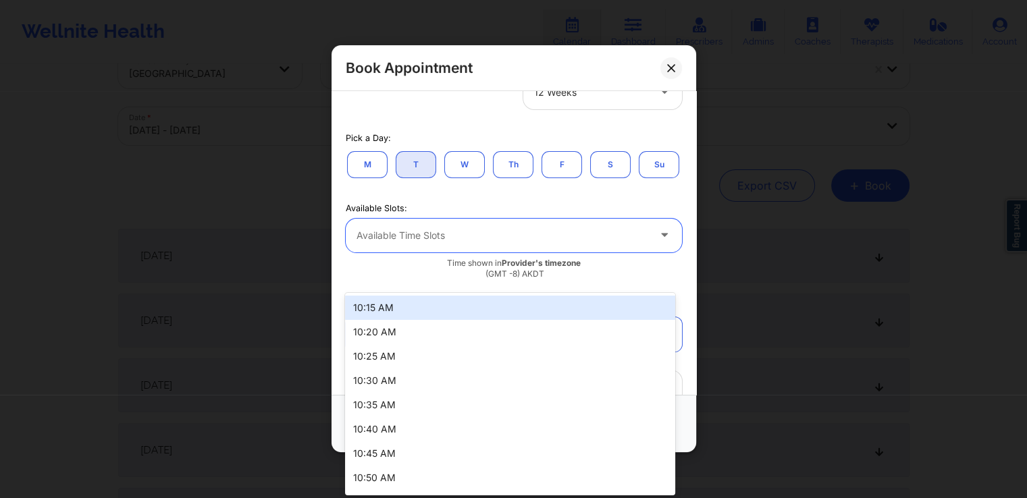
click at [586, 253] on div "Available Time Slots" at bounding box center [498, 236] width 304 height 34
click at [492, 306] on div "10:15 AM" at bounding box center [509, 308] width 329 height 24
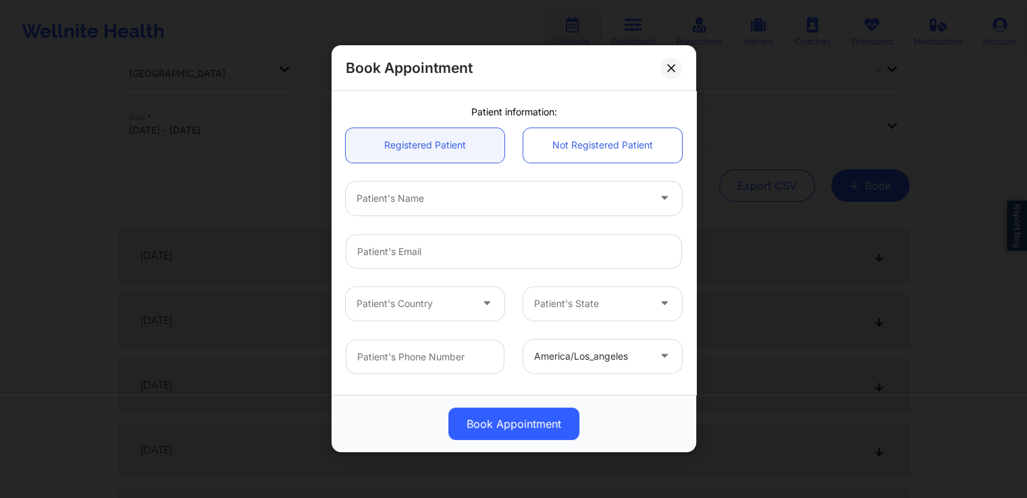
scroll to position [550, 0]
click at [573, 201] on div at bounding box center [503, 193] width 292 height 16
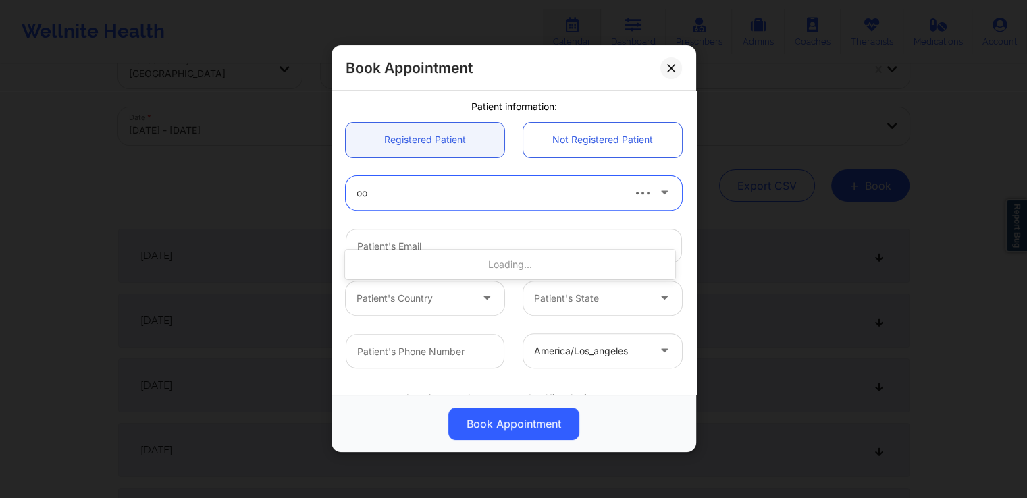
type input "oop"
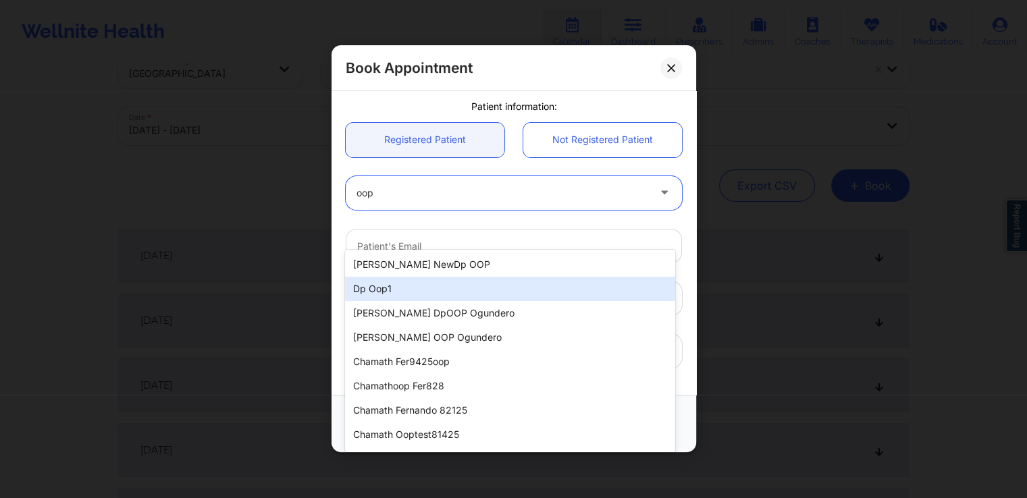
click at [416, 284] on div "dp oop1" at bounding box center [509, 289] width 329 height 24
type input "dp1oopclient@yopmail.com"
type input "+16282502474"
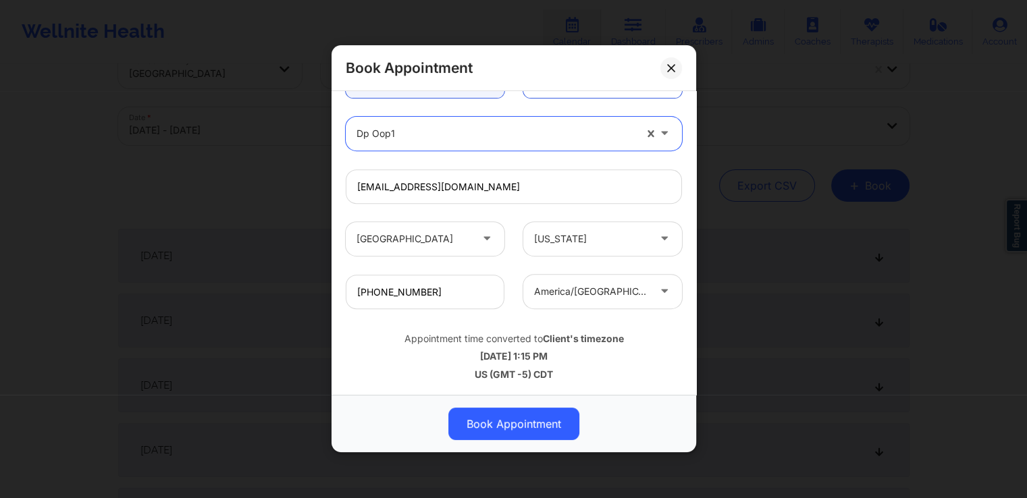
scroll to position [72, 0]
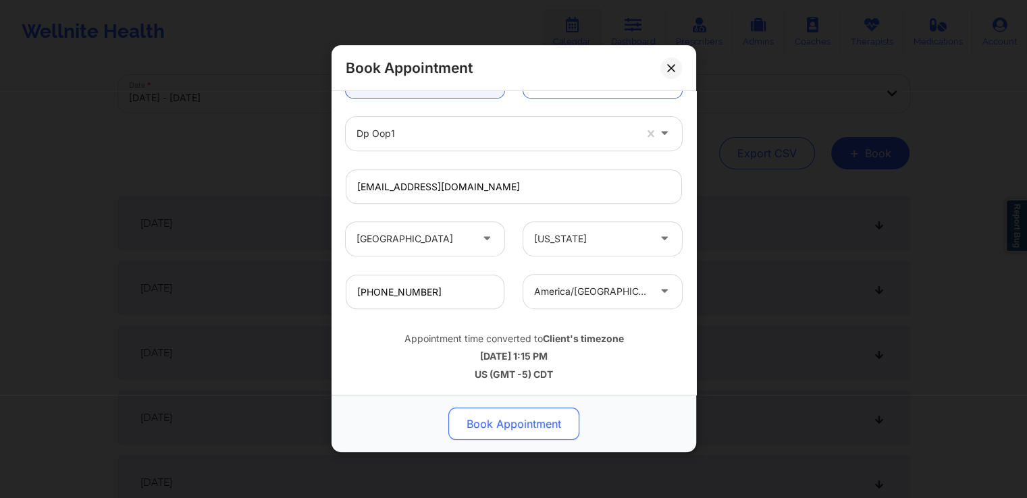
click at [491, 420] on button "Book Appointment" at bounding box center [513, 424] width 131 height 32
